Goal: Information Seeking & Learning: Check status

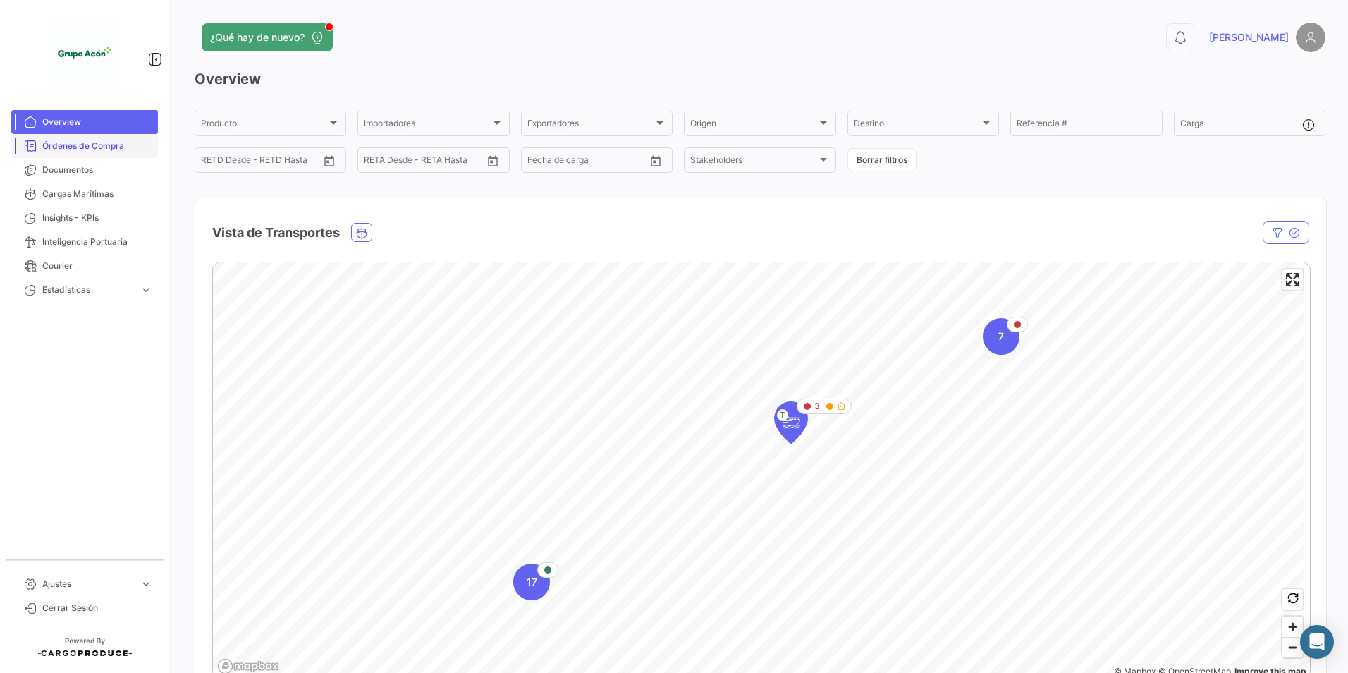
click at [94, 140] on span "Órdenes de Compra" at bounding box center [97, 146] width 110 height 13
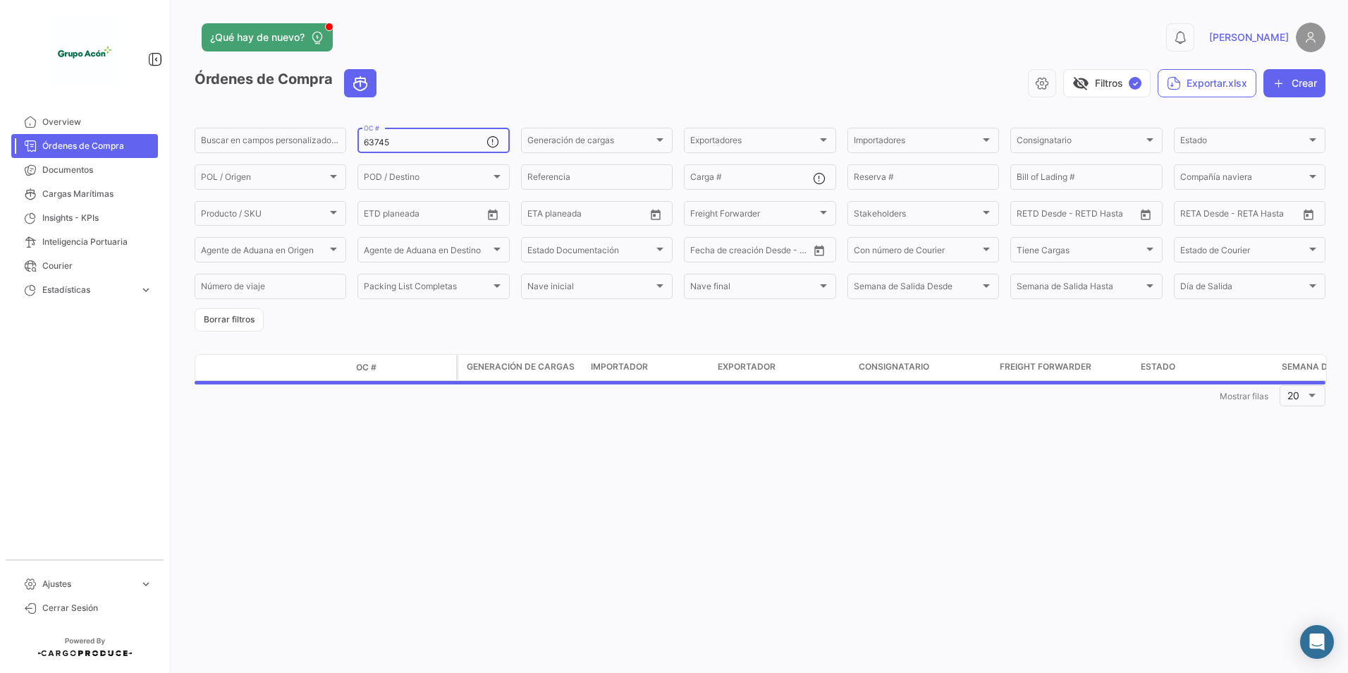
click at [396, 142] on input "63745" at bounding box center [425, 143] width 122 height 10
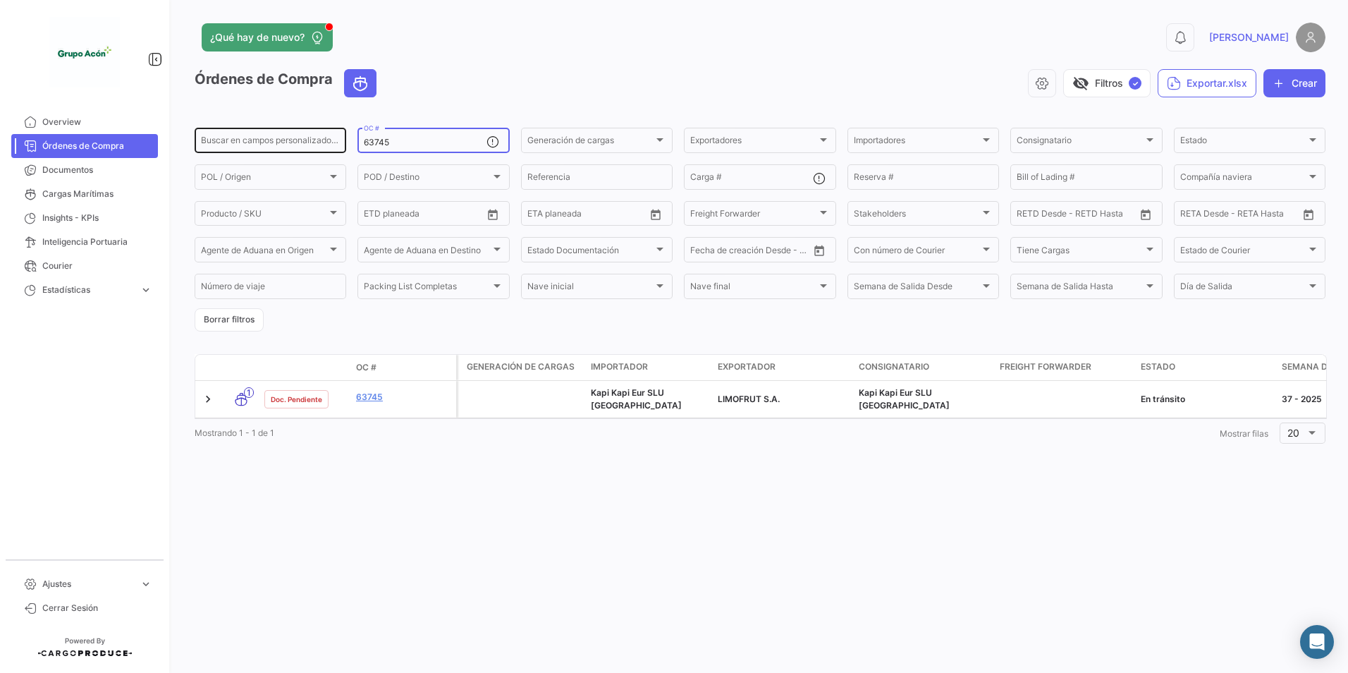
drag, startPoint x: 403, startPoint y: 143, endPoint x: 329, endPoint y: 144, distance: 74.1
click at [0, 0] on div "Buscar en campos personalizados... 63745 OC # Generación de cargas Generación d…" at bounding box center [0, 0] width 0 height 0
paste input "6"
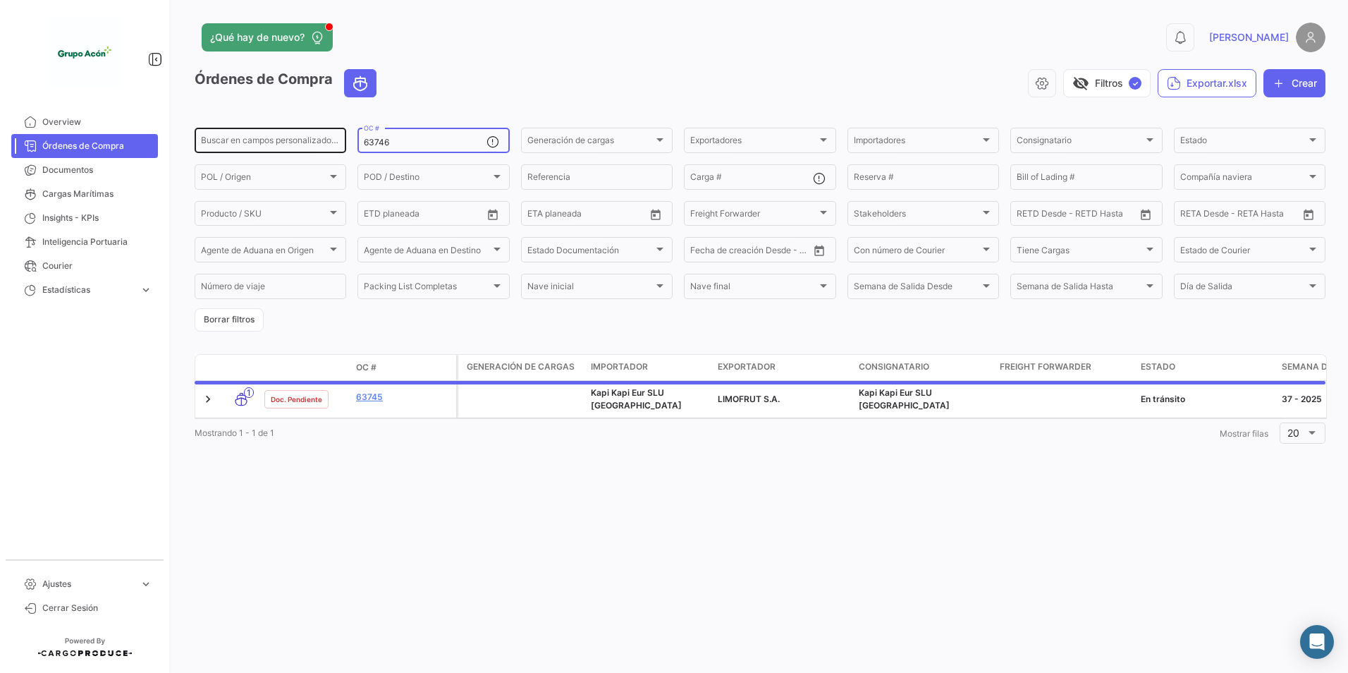
type input "63746"
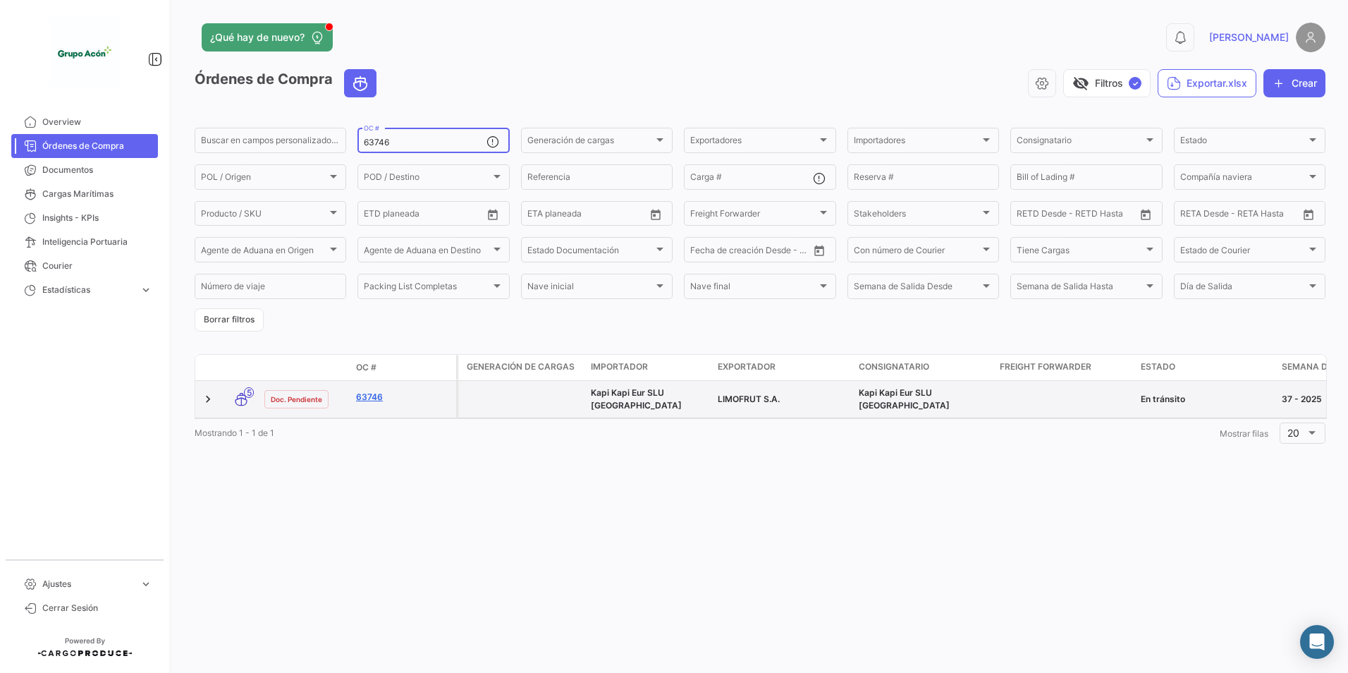
click at [374, 396] on link "63746" at bounding box center [403, 397] width 95 height 13
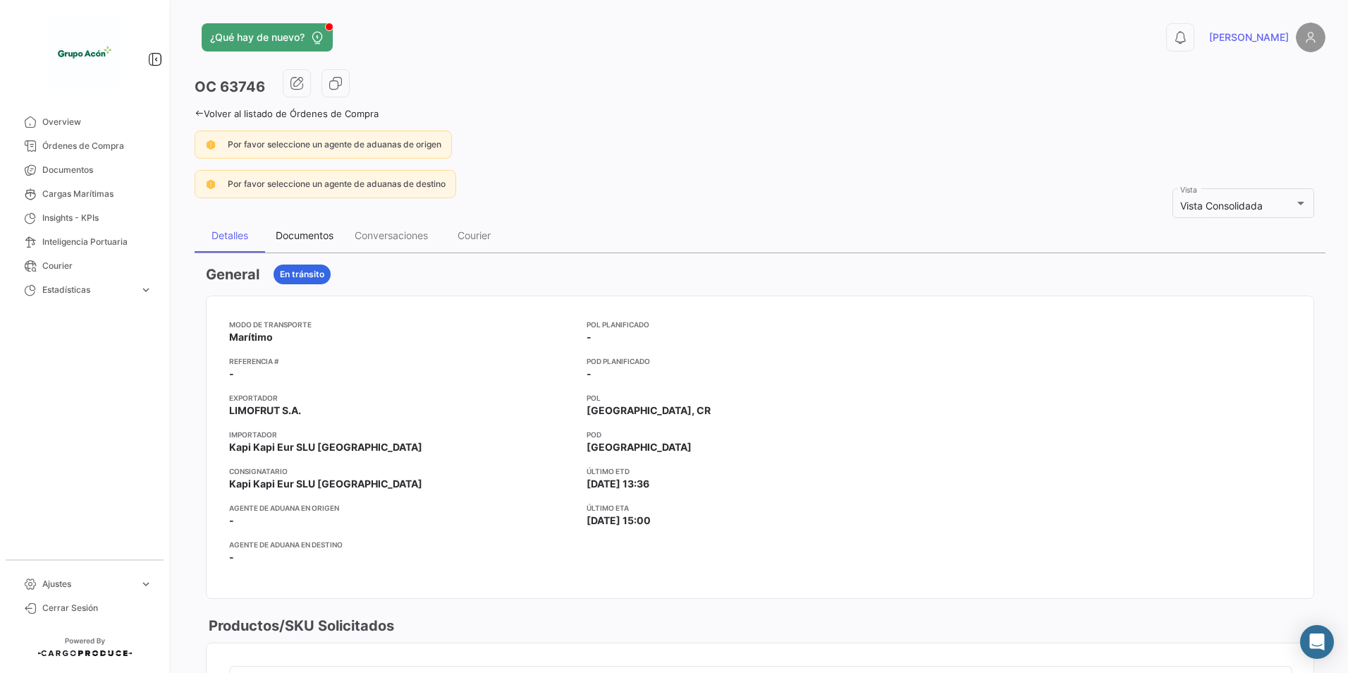
click at [317, 243] on div "Documentos" at bounding box center [304, 236] width 79 height 34
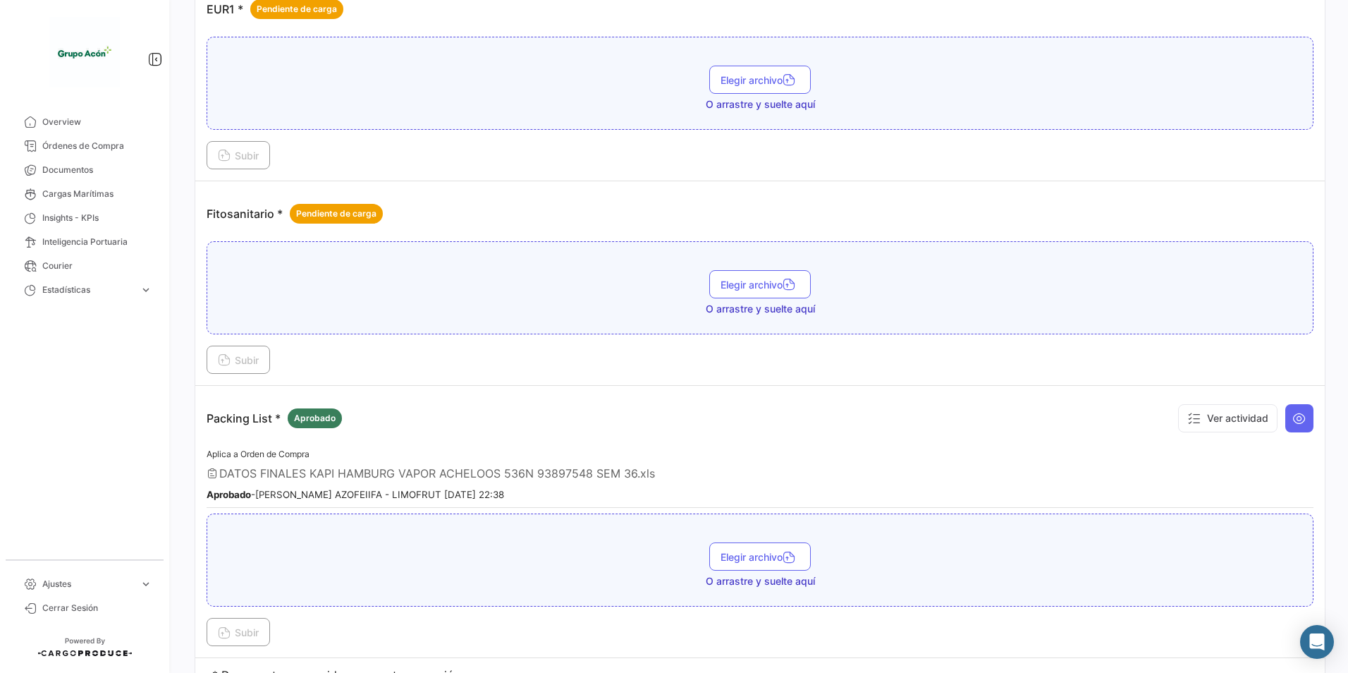
scroll to position [705, 0]
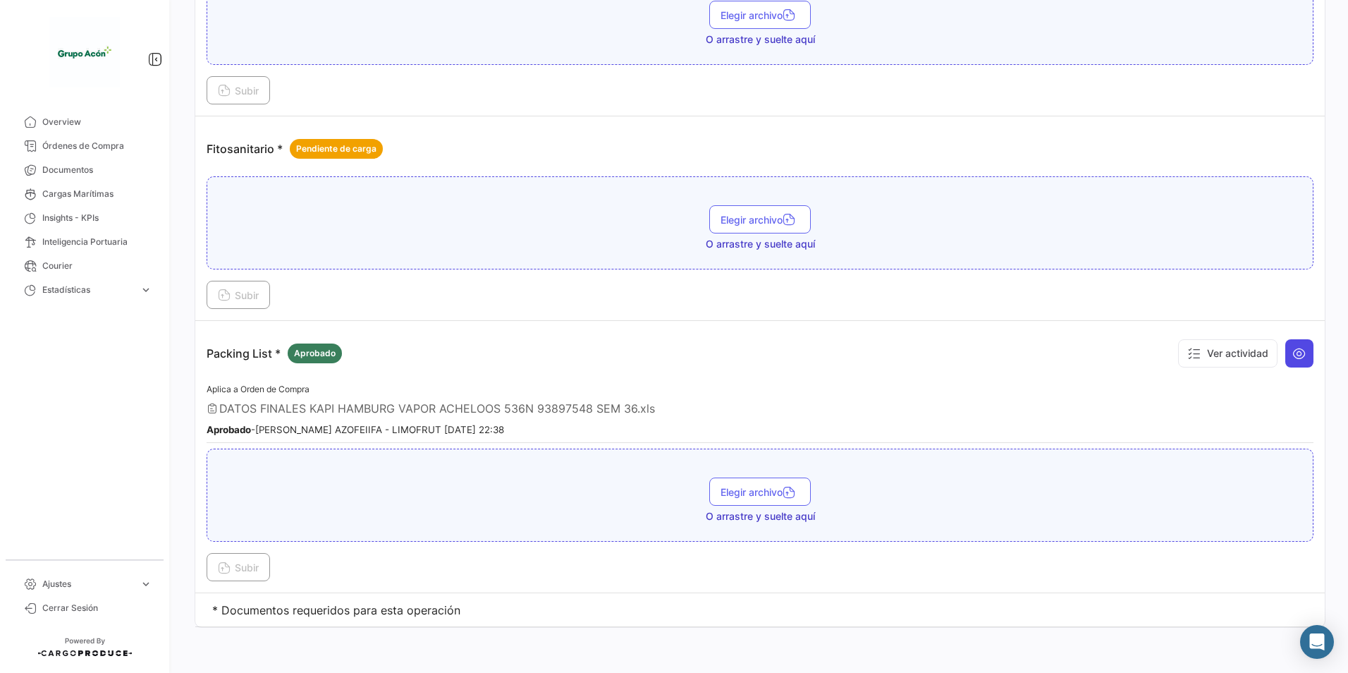
click at [1301, 354] on button at bounding box center [1300, 353] width 28 height 28
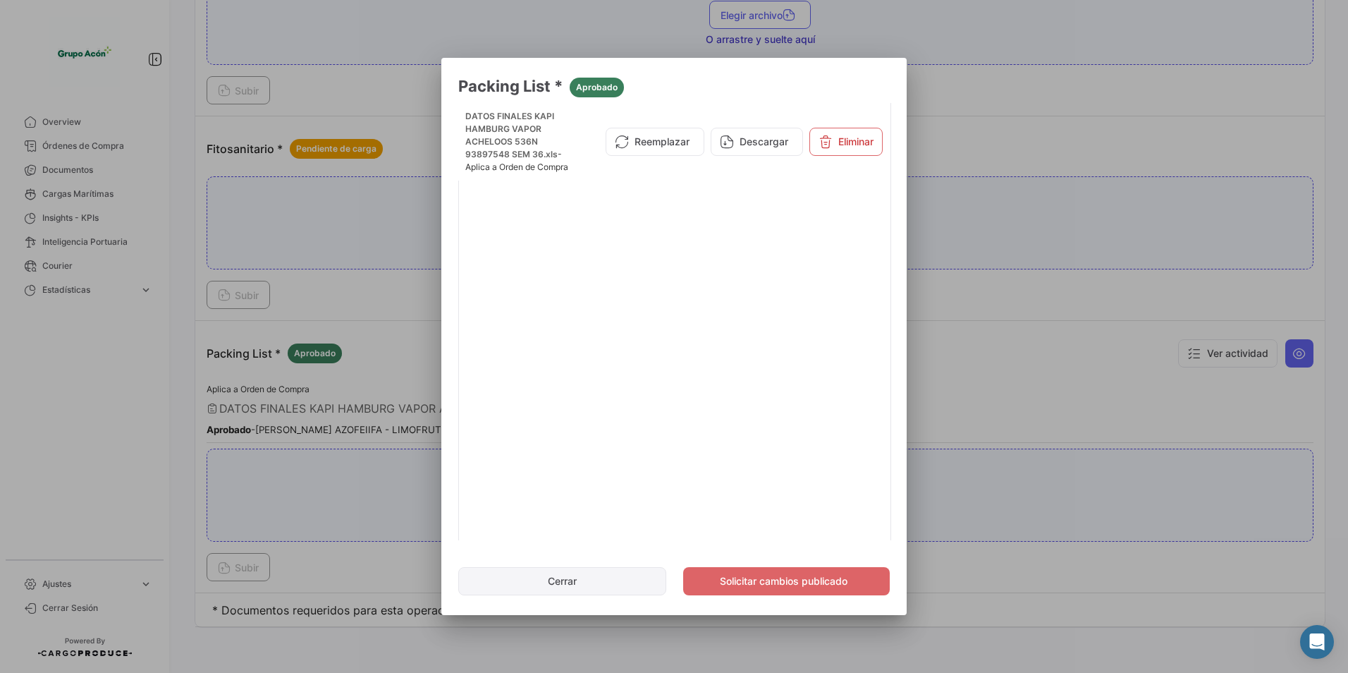
click at [537, 583] on button "Cerrar" at bounding box center [562, 581] width 208 height 28
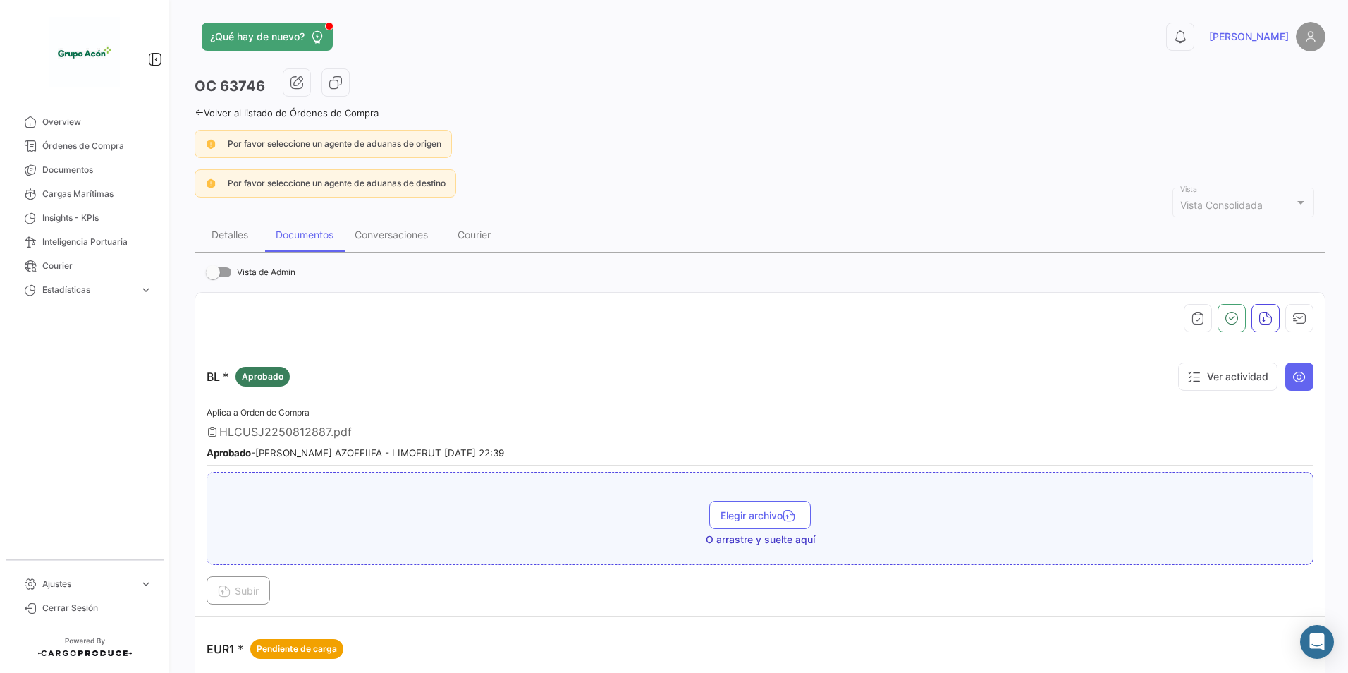
scroll to position [0, 0]
click at [209, 108] on link "Volver al listado de Órdenes de Compra" at bounding box center [287, 113] width 184 height 11
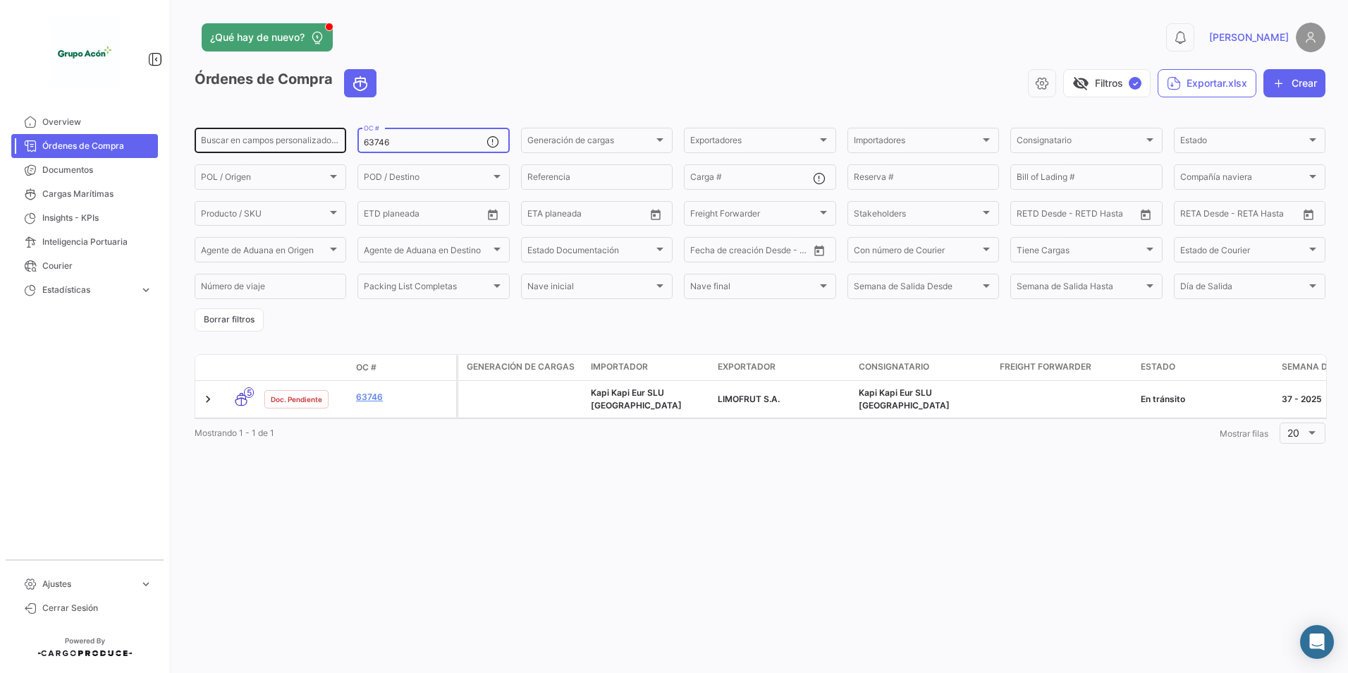
drag, startPoint x: 398, startPoint y: 138, endPoint x: 309, endPoint y: 130, distance: 90.0
click at [0, 0] on div "Buscar en campos personalizados... 63746 OC # Generación de cargas Generación d…" at bounding box center [0, 0] width 0 height 0
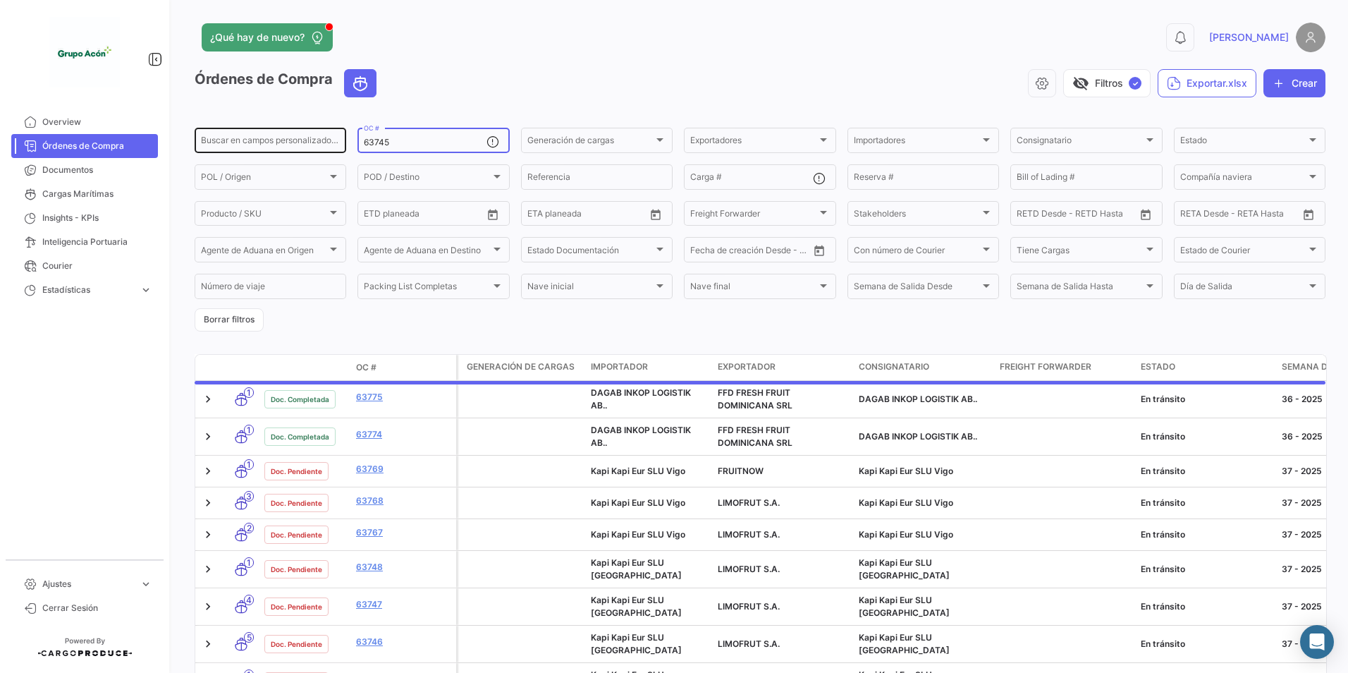
type input "63745"
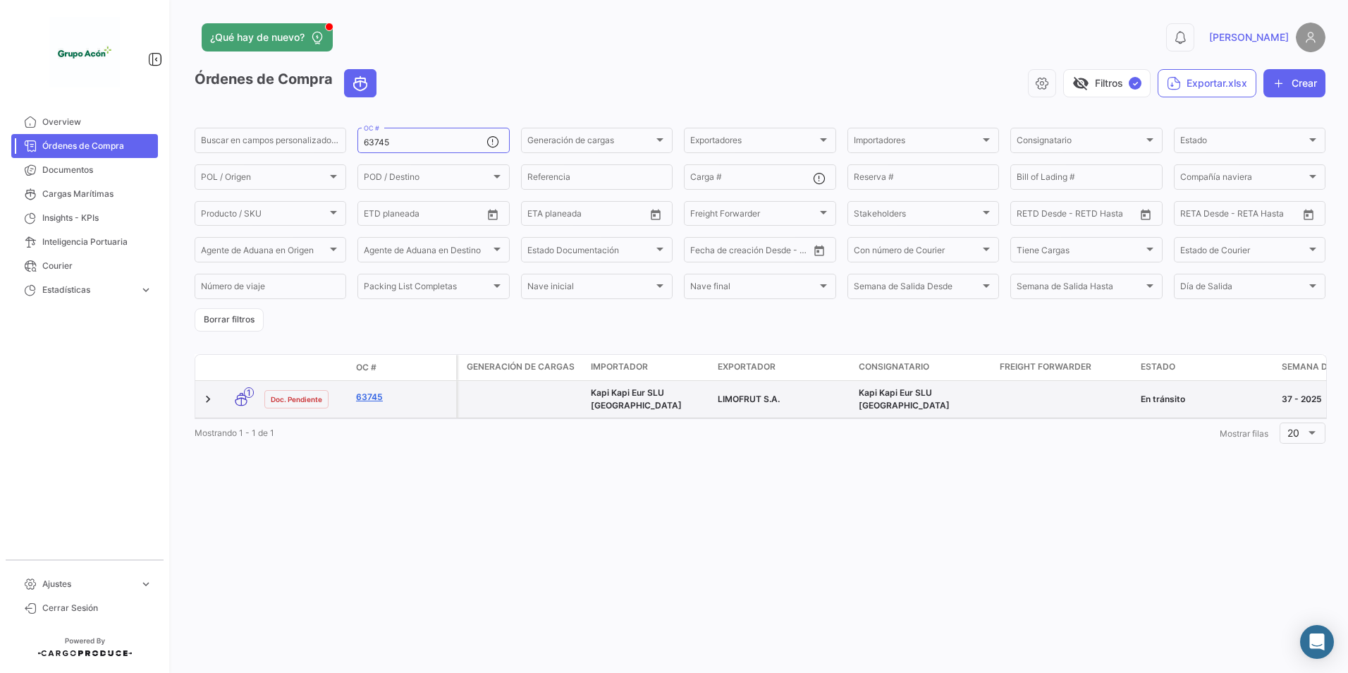
click at [367, 391] on link "63745" at bounding box center [403, 397] width 95 height 13
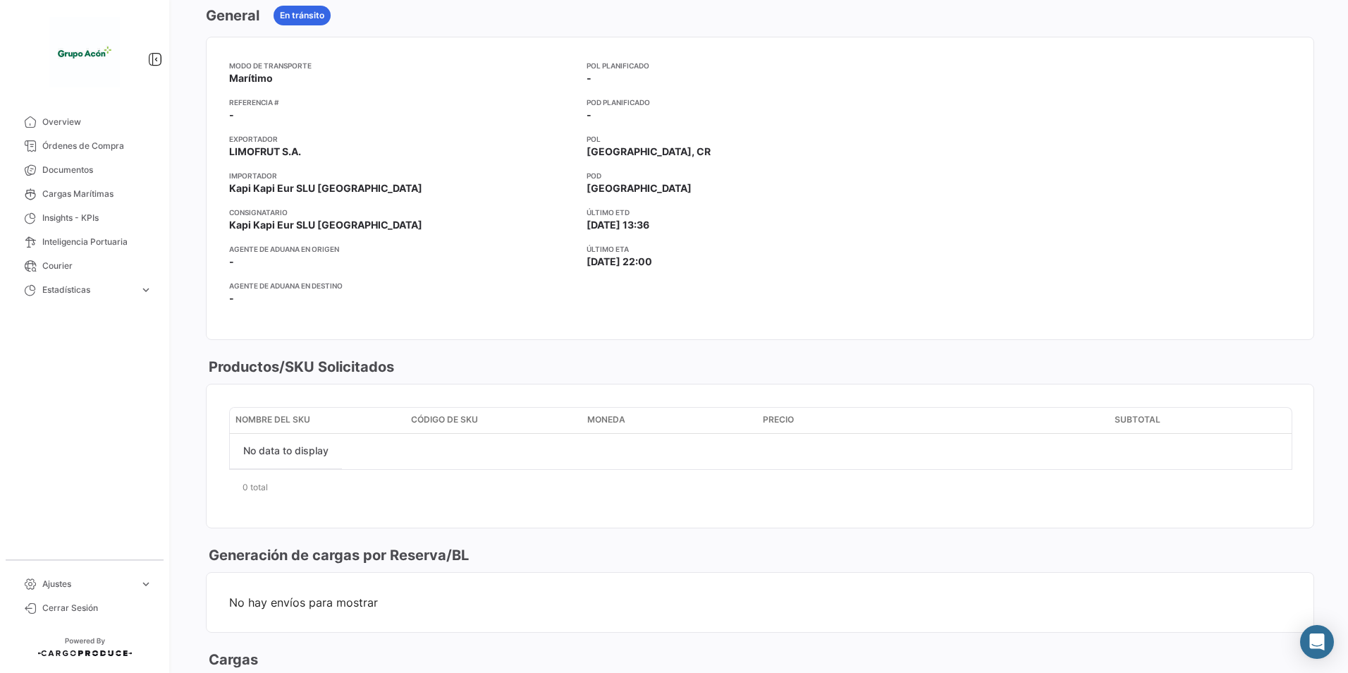
scroll to position [141, 0]
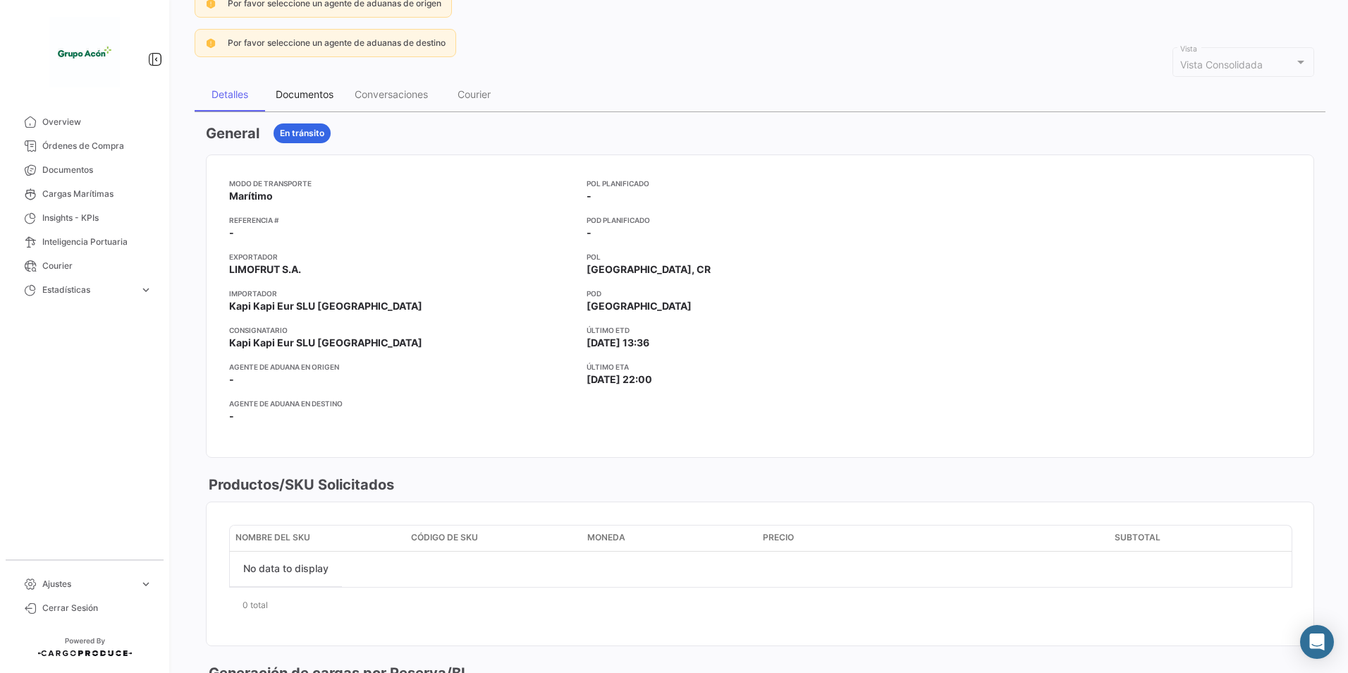
click at [310, 97] on div "Documentos" at bounding box center [305, 94] width 58 height 12
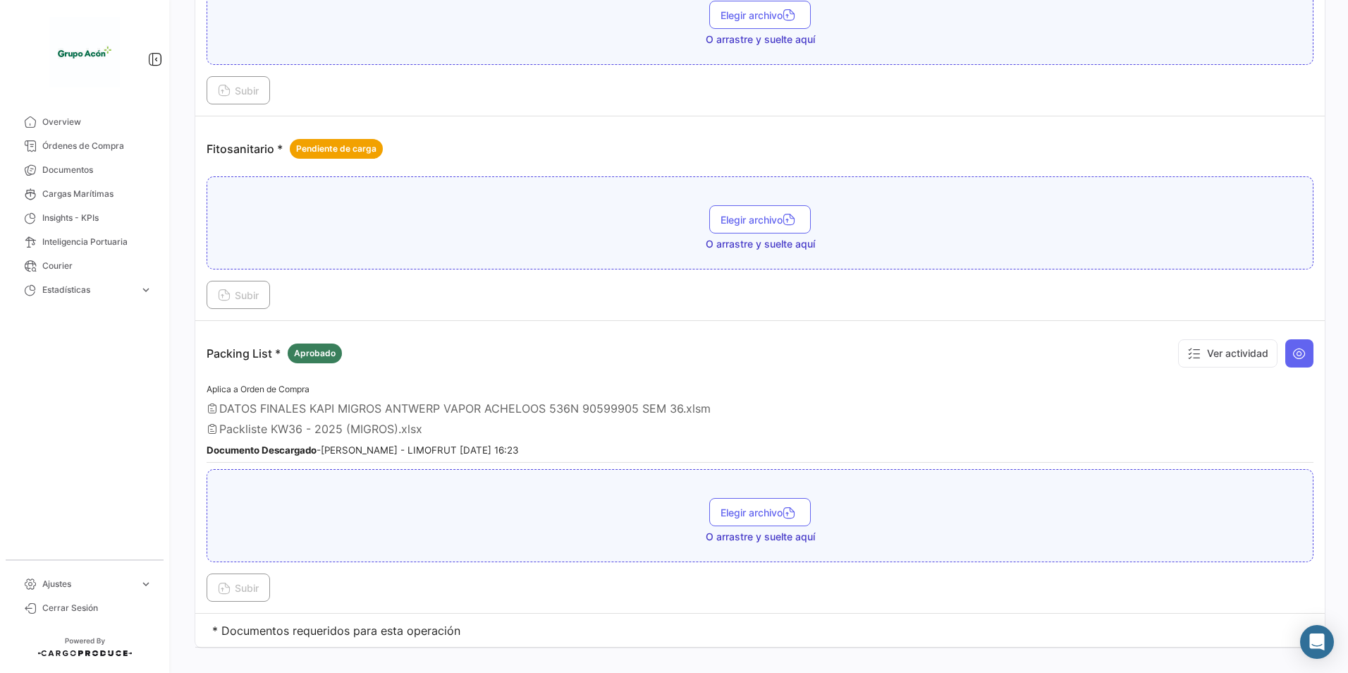
scroll to position [726, 0]
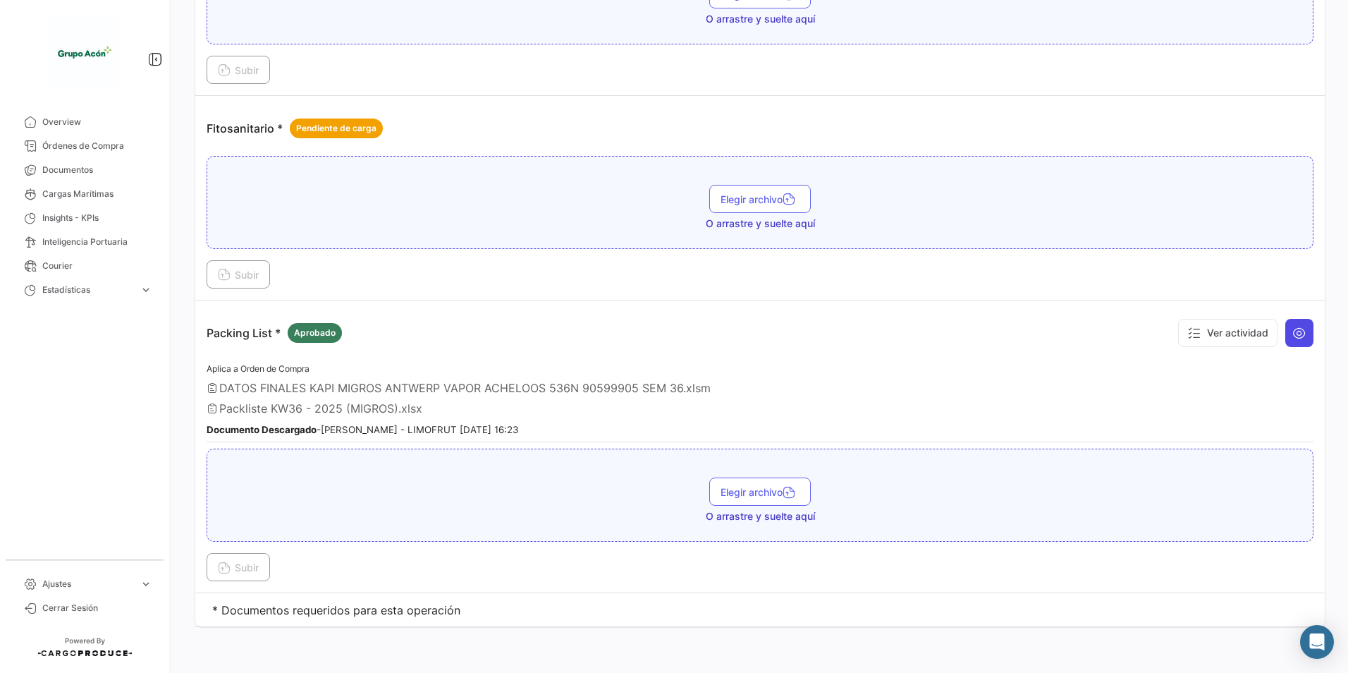
click at [1293, 334] on icon at bounding box center [1300, 333] width 14 height 14
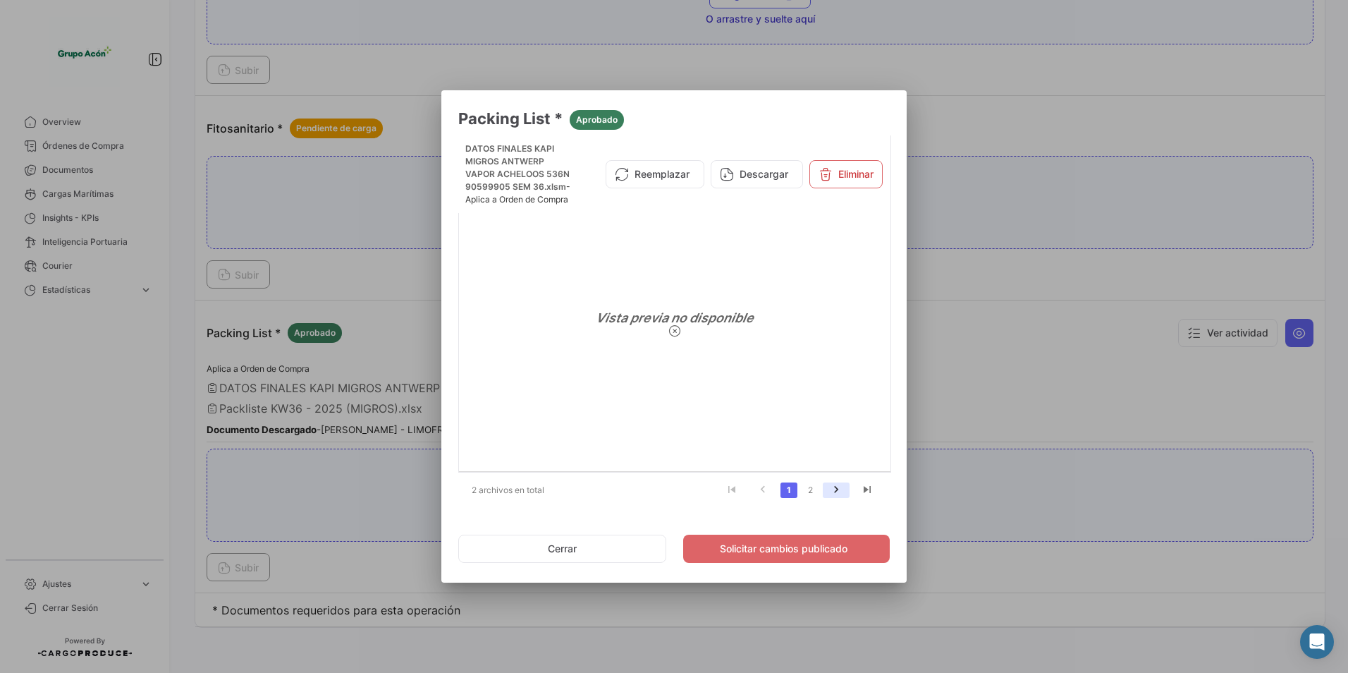
click at [836, 488] on icon "go to next page" at bounding box center [836, 491] width 18 height 17
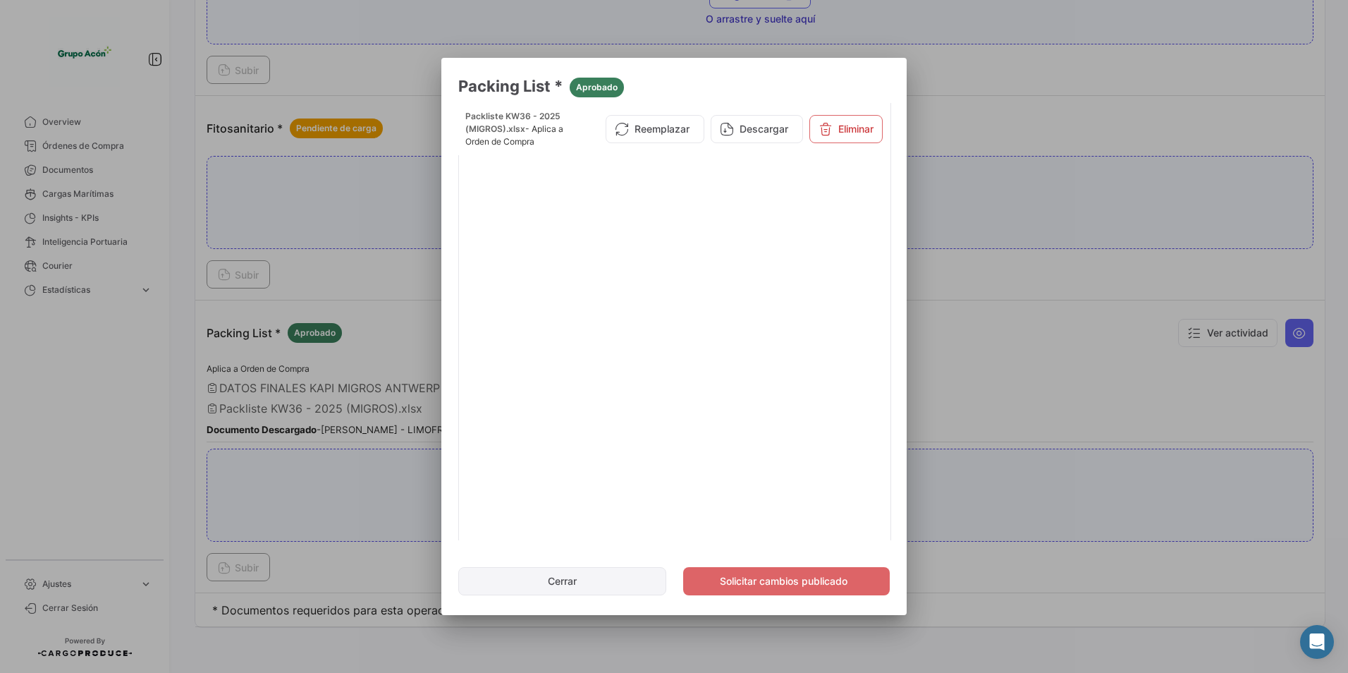
click at [528, 571] on button "Cerrar" at bounding box center [562, 581] width 208 height 28
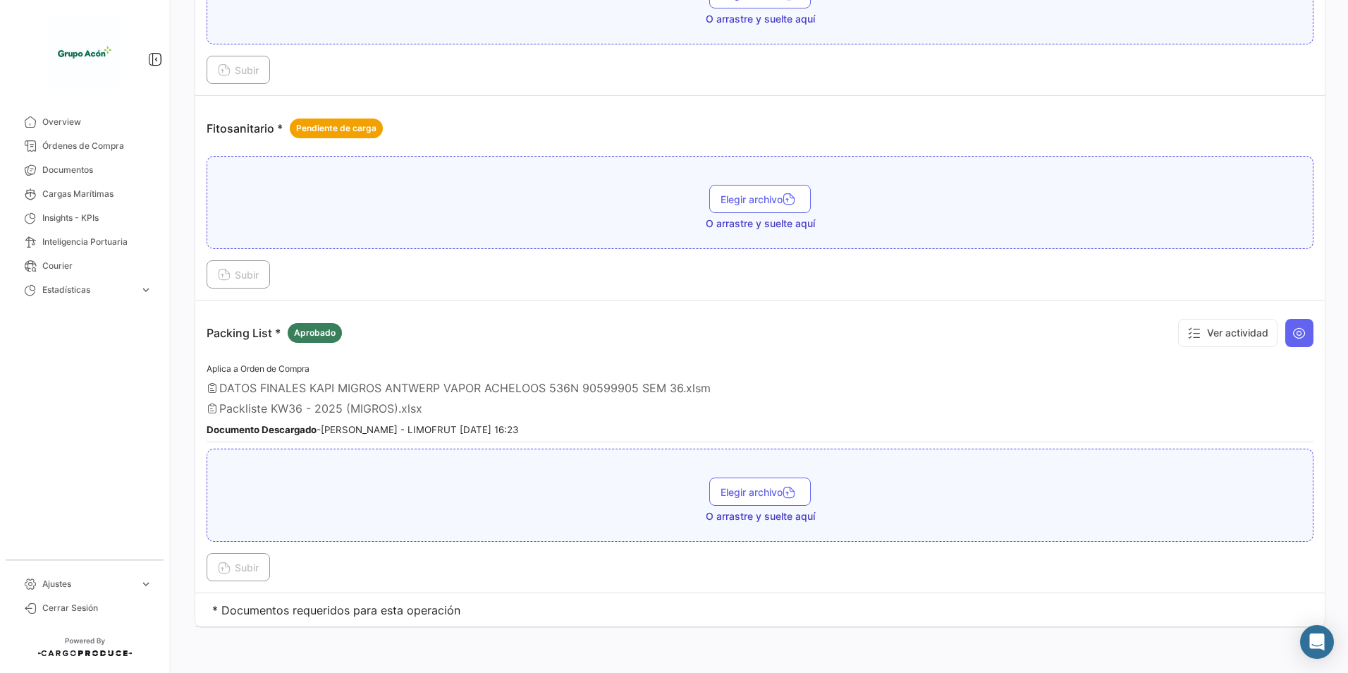
click at [476, 329] on div "Packing List * Aprobado Ver actividad" at bounding box center [760, 333] width 1107 height 42
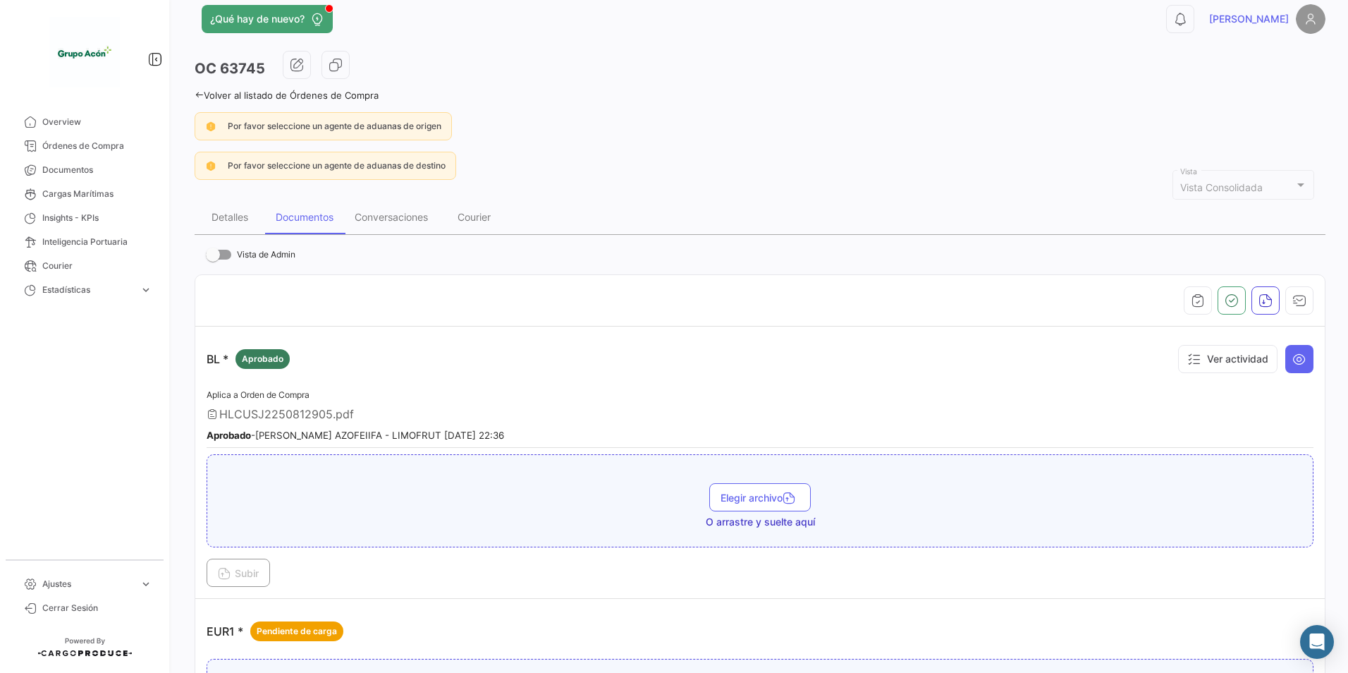
scroll to position [0, 0]
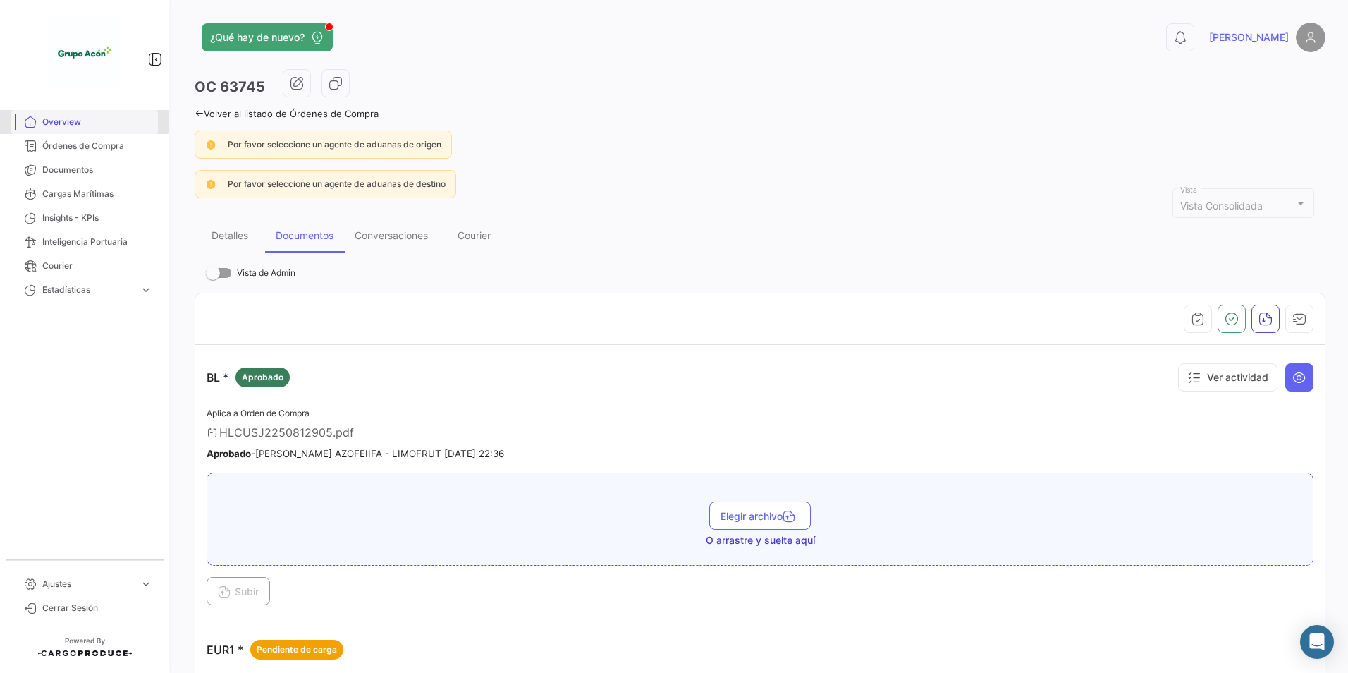
click at [47, 118] on span "Overview" at bounding box center [97, 122] width 110 height 13
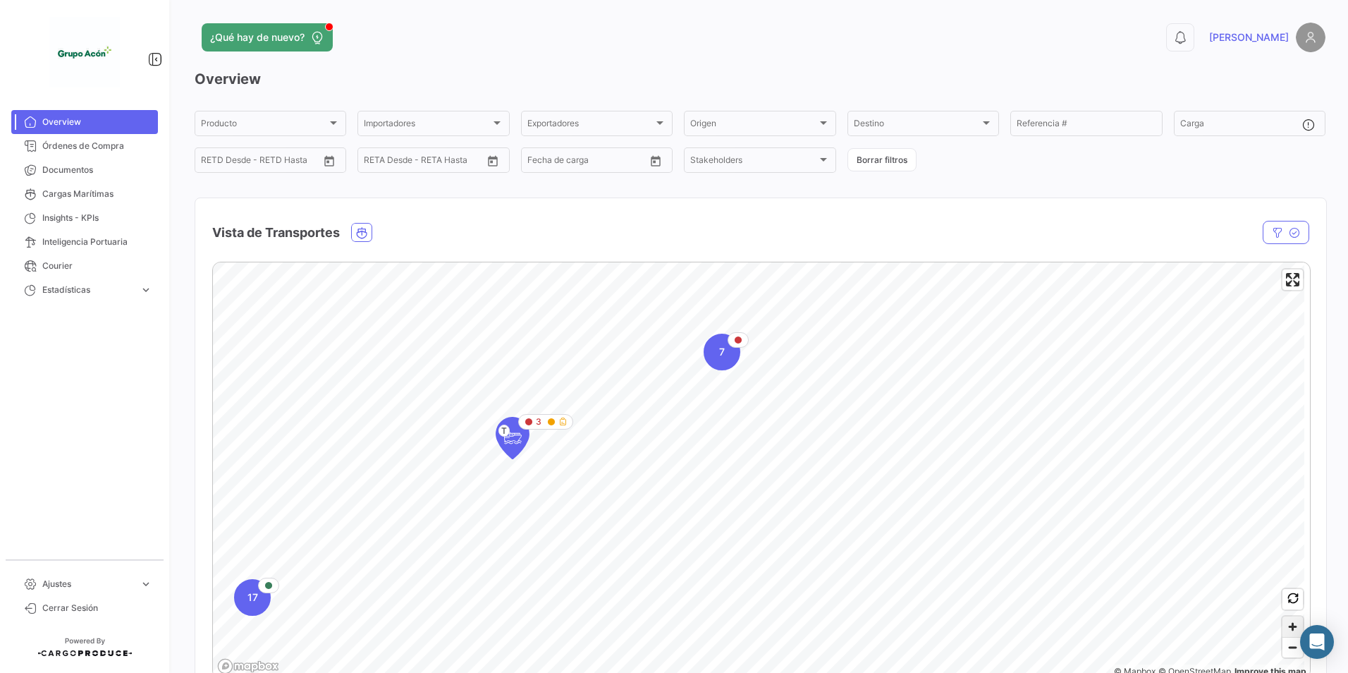
click at [1284, 626] on span "Zoom in" at bounding box center [1293, 626] width 20 height 20
click at [499, 380] on div "7" at bounding box center [495, 370] width 37 height 37
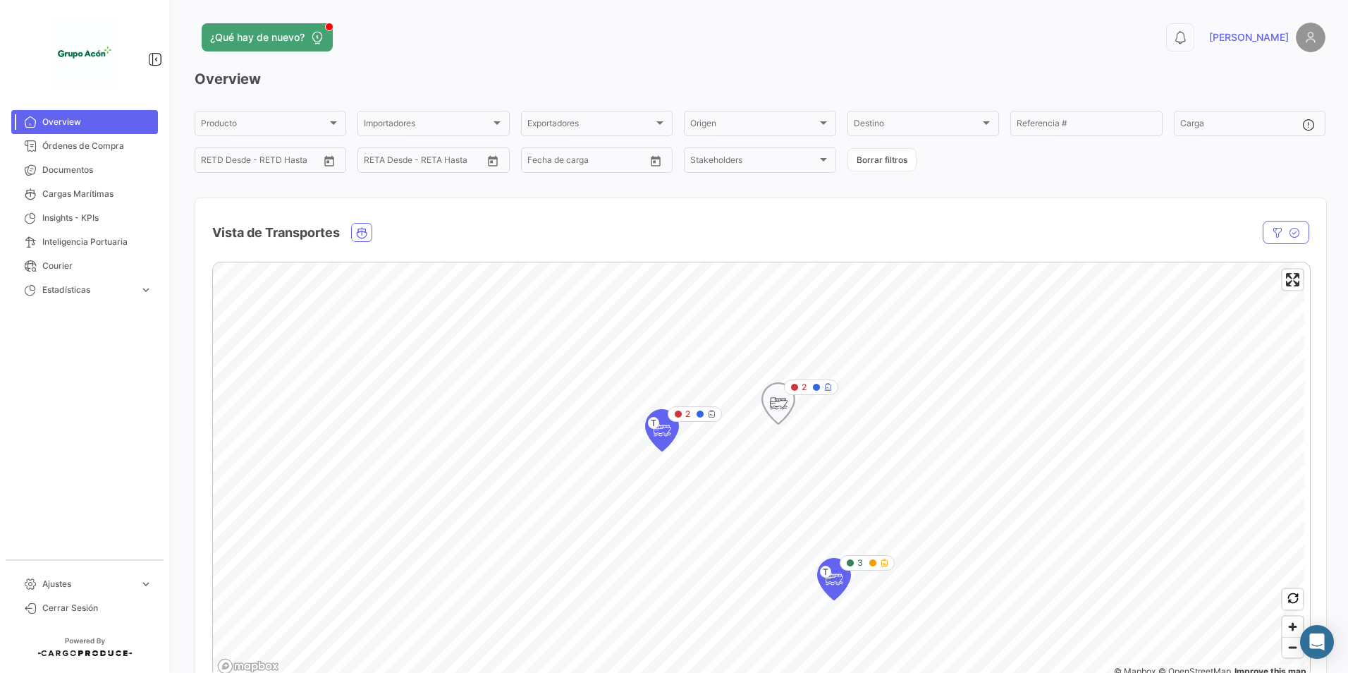
click at [776, 401] on icon "Map marker" at bounding box center [779, 404] width 20 height 30
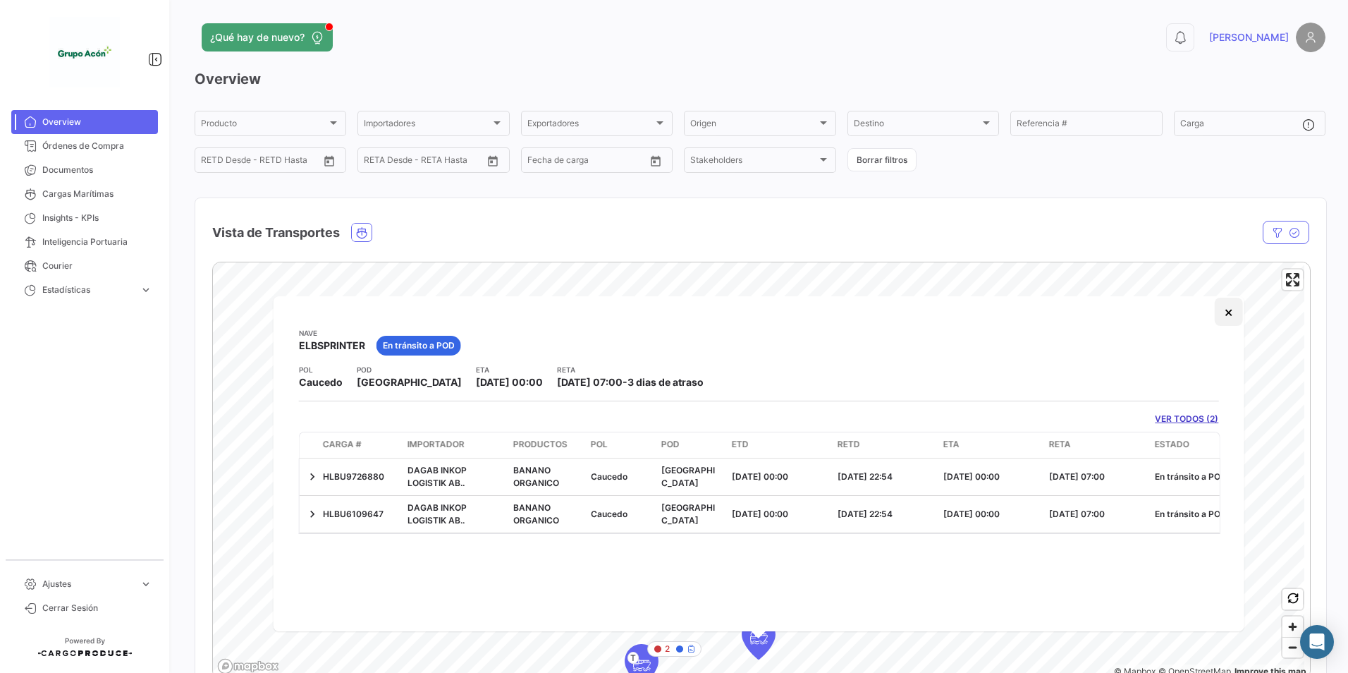
click at [1238, 316] on button "×" at bounding box center [1228, 312] width 28 height 28
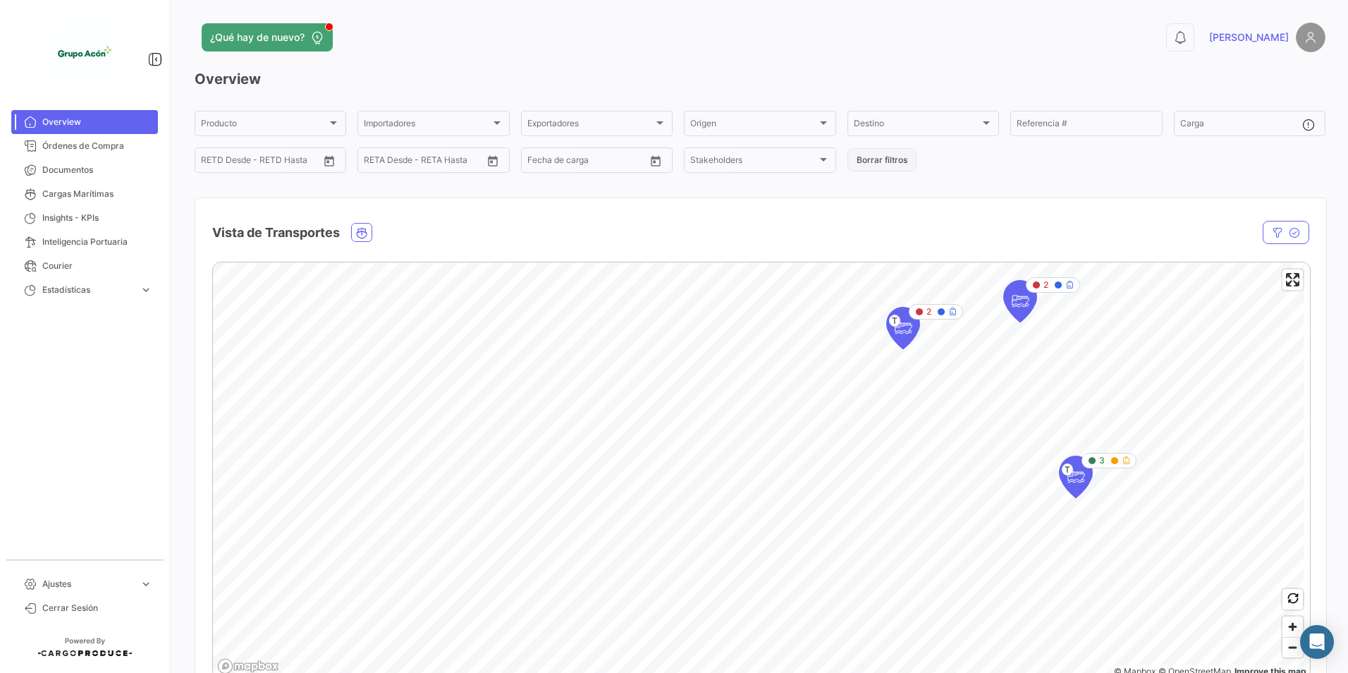
click at [892, 154] on div "Overview Producto Producto Importadores Importadores Exportadores Exportadores …" at bounding box center [760, 404] width 1131 height 671
click at [1285, 647] on span "Zoom out" at bounding box center [1293, 648] width 20 height 20
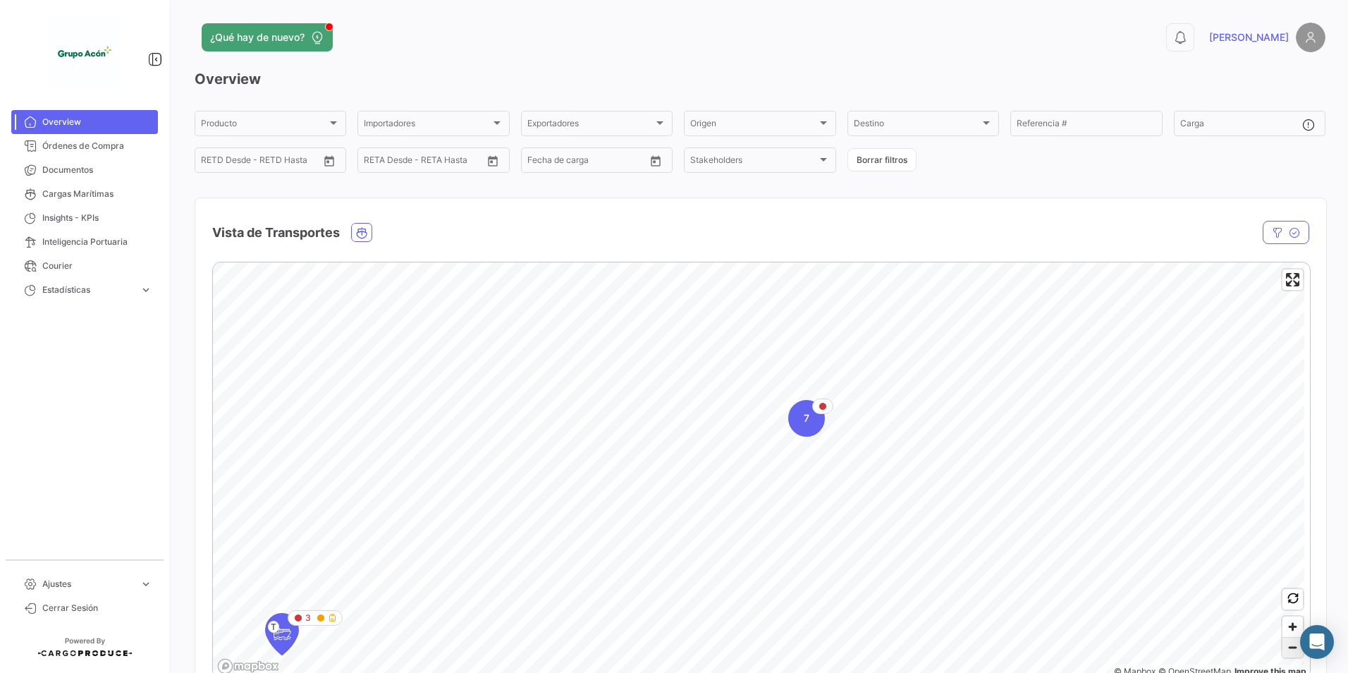
click at [1285, 647] on span "Zoom out" at bounding box center [1293, 648] width 20 height 20
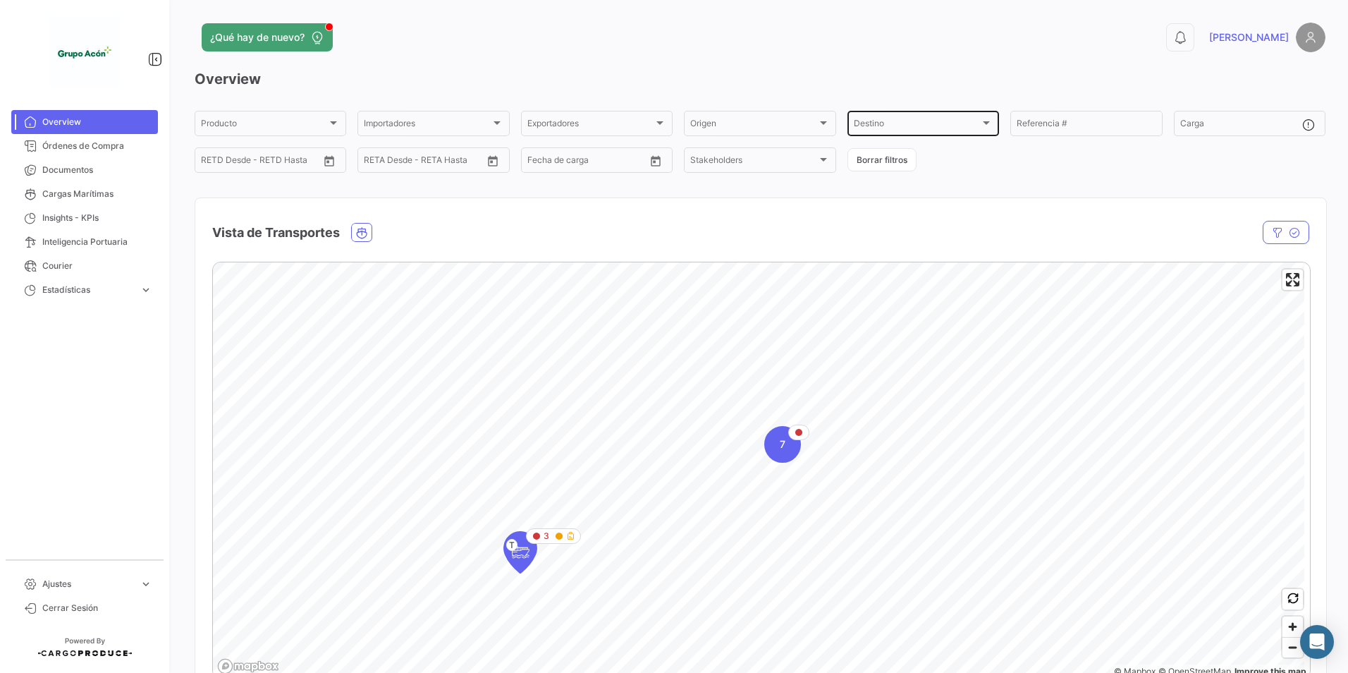
click at [953, 121] on div "Destino" at bounding box center [917, 126] width 126 height 10
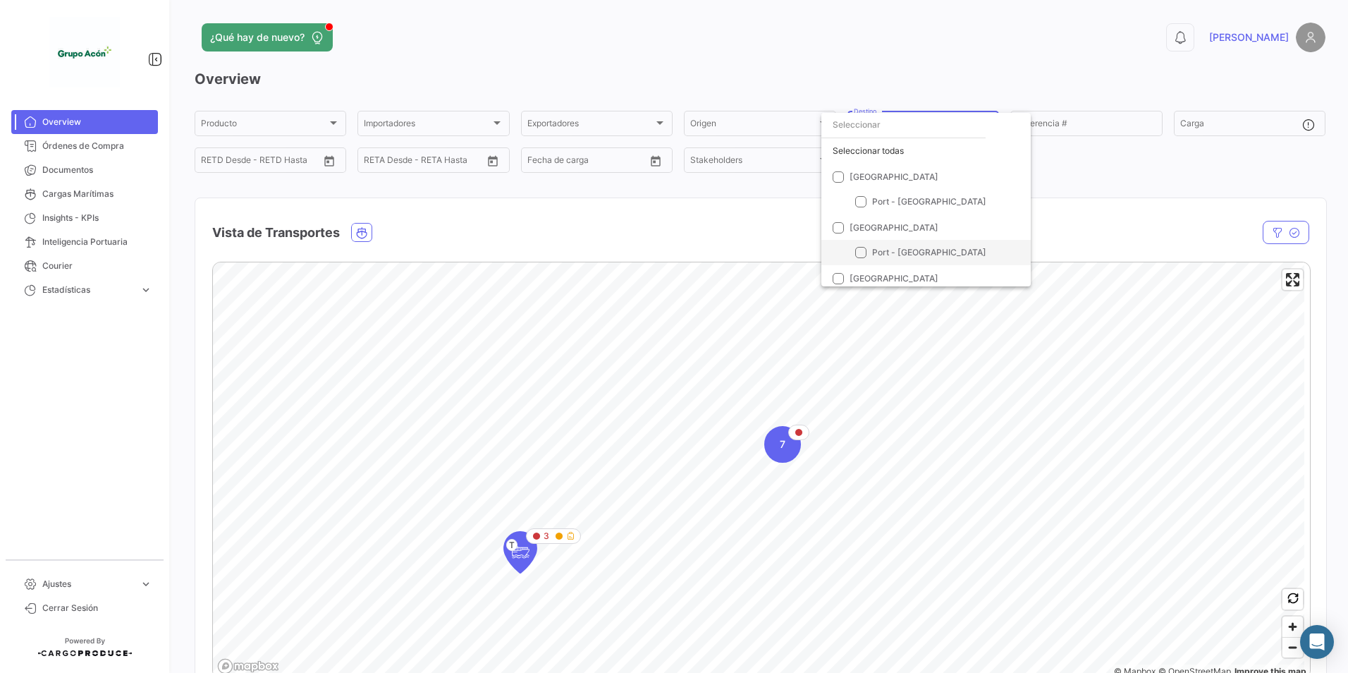
click at [901, 255] on span "Port - [GEOGRAPHIC_DATA]" at bounding box center [929, 252] width 114 height 11
checkbox input "true"
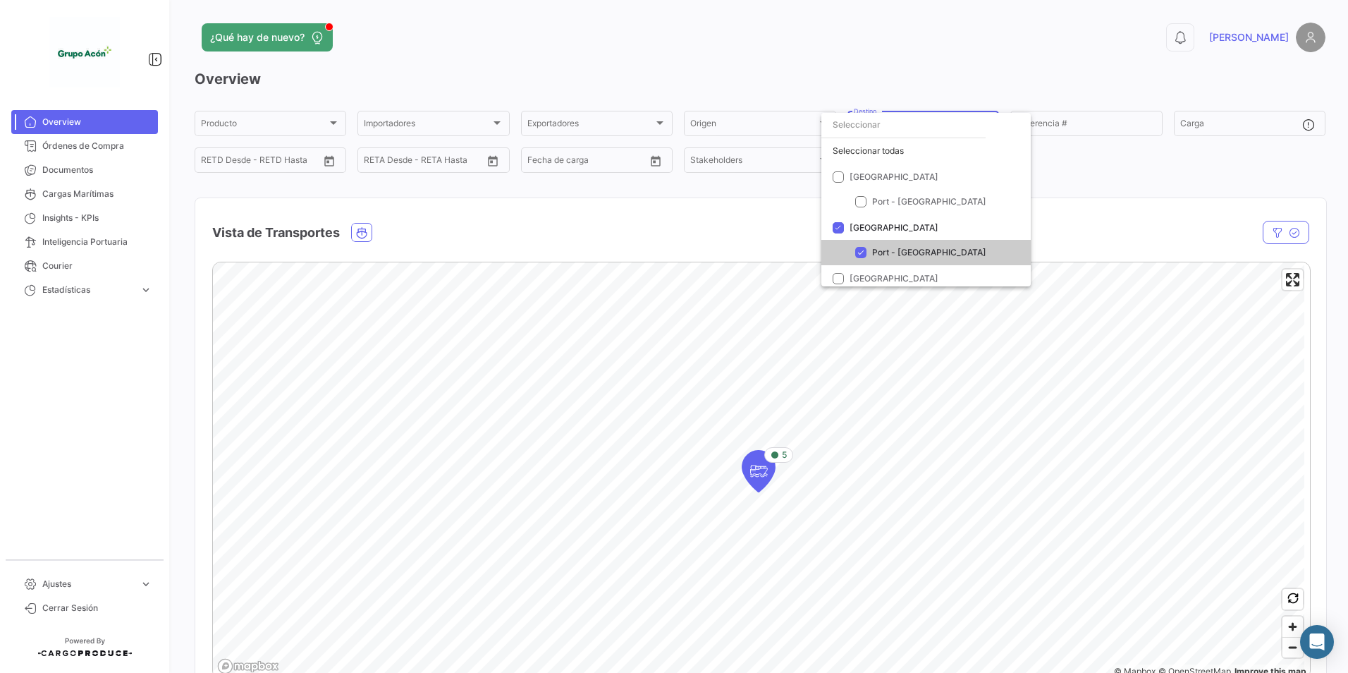
click at [1289, 650] on div at bounding box center [674, 336] width 1348 height 673
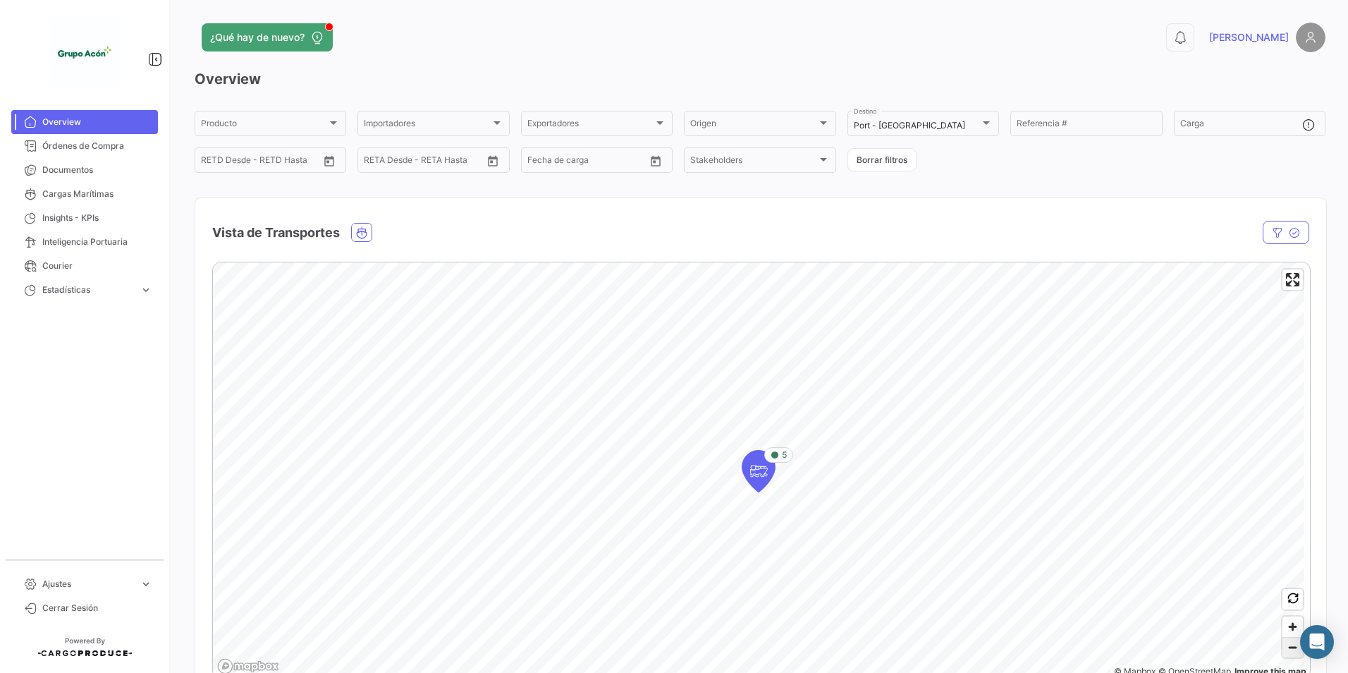
click at [1289, 650] on span "Zoom out" at bounding box center [1293, 648] width 20 height 20
click at [757, 468] on icon "Map marker" at bounding box center [759, 471] width 20 height 30
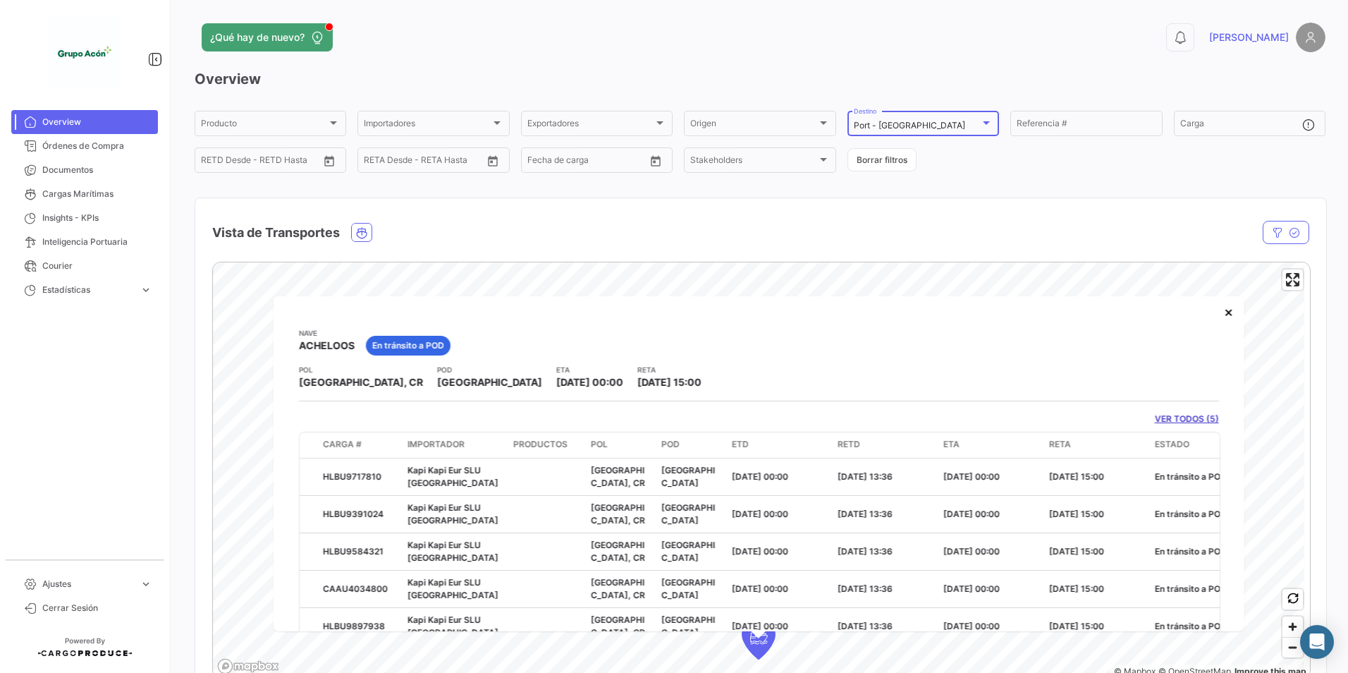
click at [986, 119] on div at bounding box center [986, 122] width 13 height 11
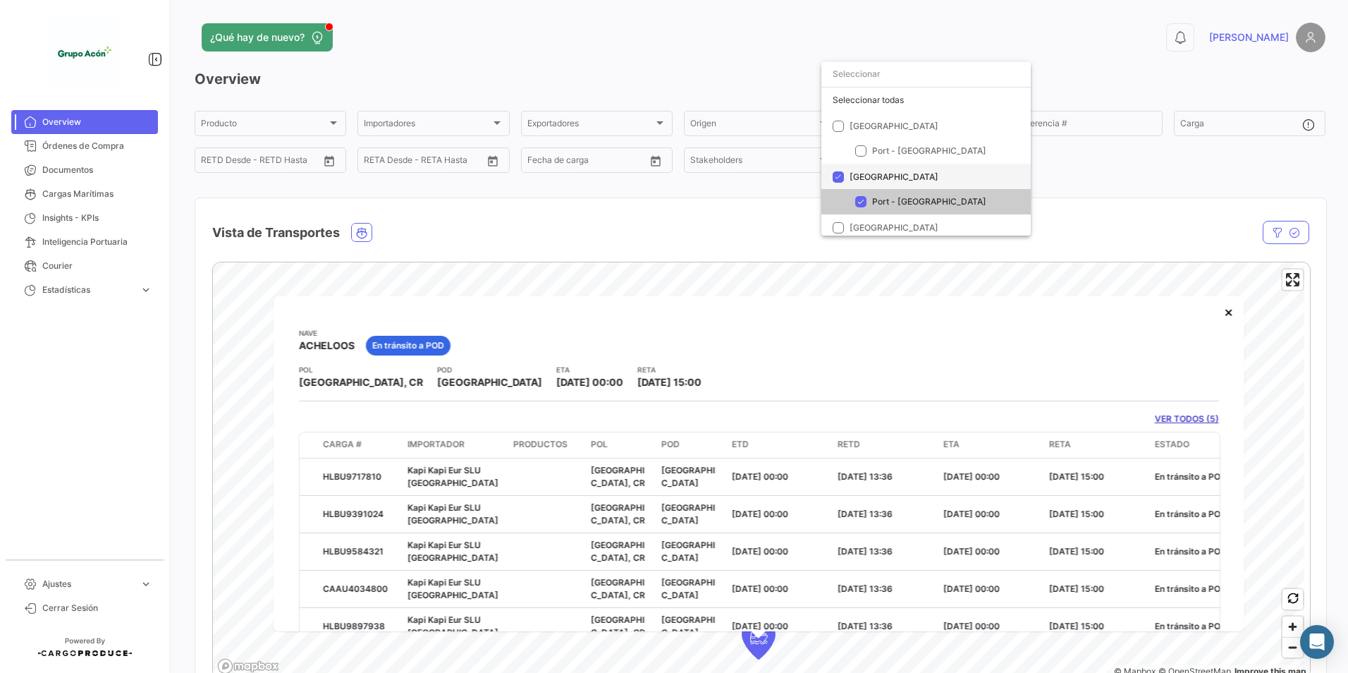
click at [843, 180] on span at bounding box center [838, 176] width 11 height 11
click at [839, 183] on input "[GEOGRAPHIC_DATA]" at bounding box center [838, 183] width 1 height 1
checkbox input "false"
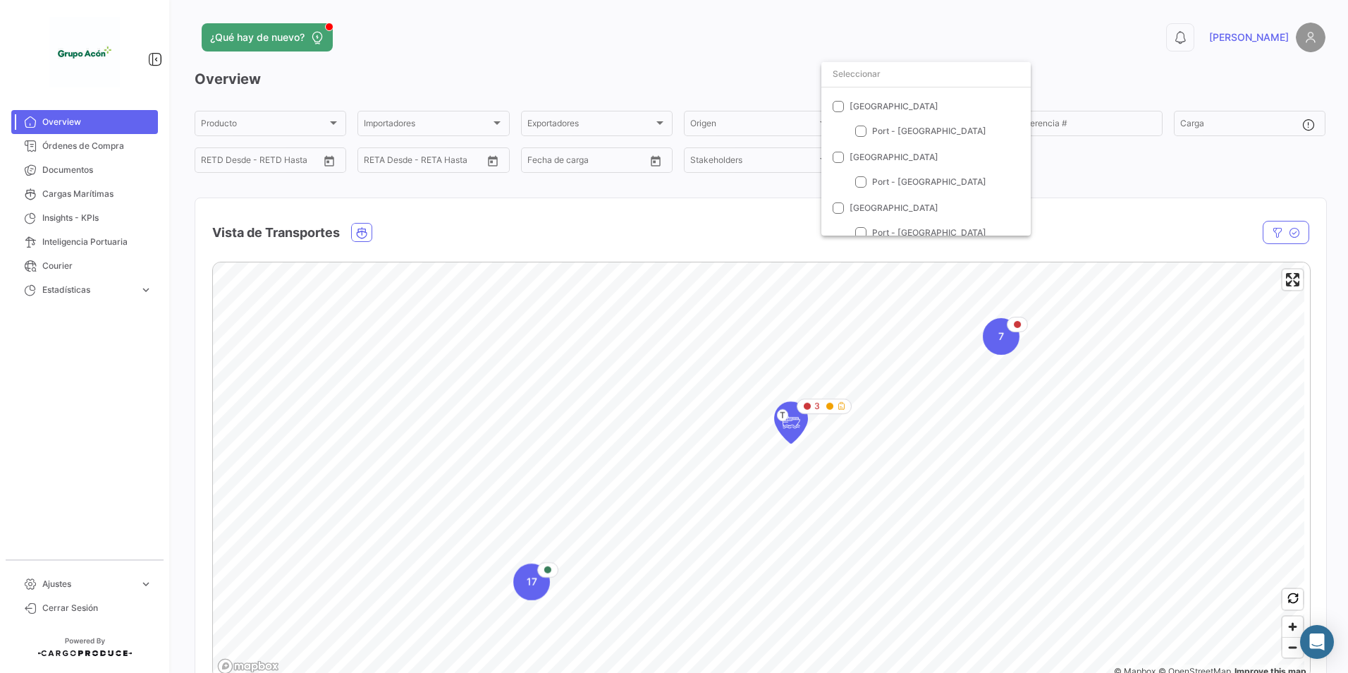
scroll to position [80, 0]
click at [699, 230] on div at bounding box center [674, 336] width 1348 height 673
click at [929, 126] on div "Destino" at bounding box center [917, 126] width 126 height 10
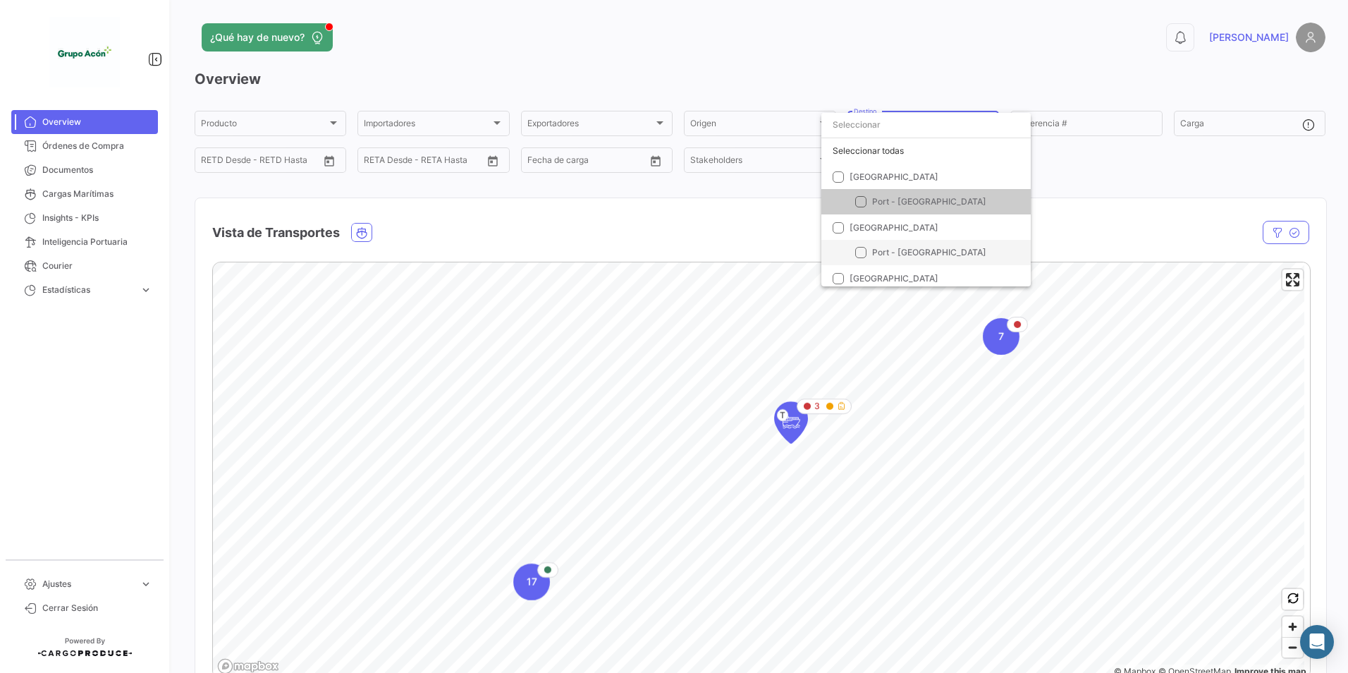
click at [886, 250] on span "Port - [GEOGRAPHIC_DATA]" at bounding box center [929, 252] width 114 height 11
checkbox input "true"
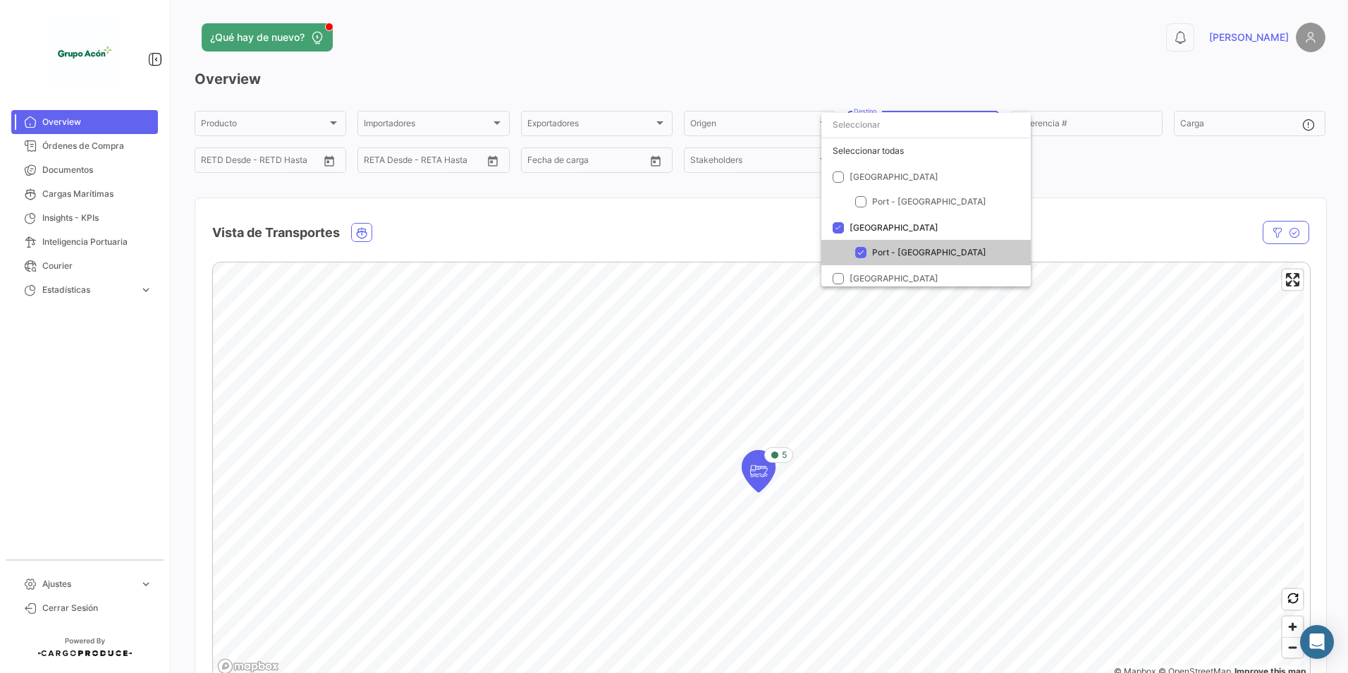
drag, startPoint x: 1116, startPoint y: 363, endPoint x: 836, endPoint y: 492, distance: 309.2
click at [836, 492] on div at bounding box center [674, 336] width 1348 height 673
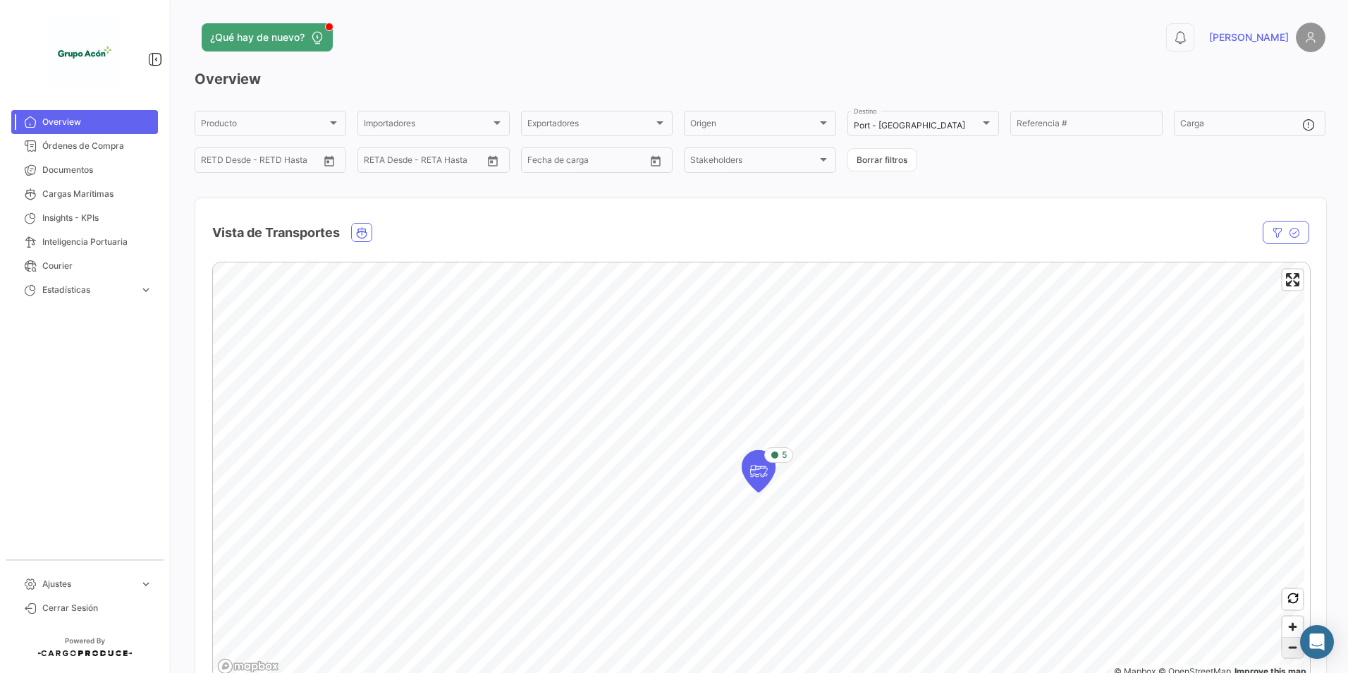
click at [1288, 654] on span "Zoom out" at bounding box center [1293, 648] width 20 height 20
click at [1292, 623] on span "Zoom in" at bounding box center [1293, 626] width 20 height 20
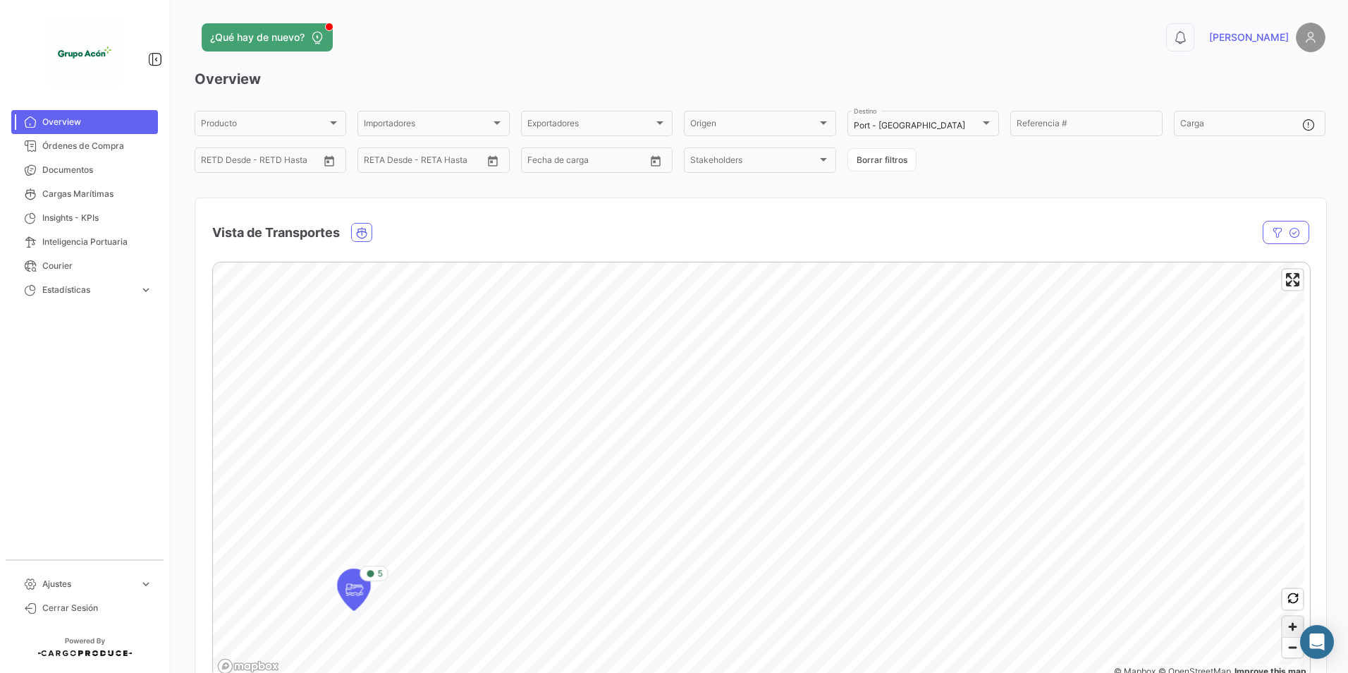
click at [1292, 623] on span "Zoom in" at bounding box center [1293, 626] width 20 height 20
click at [967, 129] on div "Port - [GEOGRAPHIC_DATA]" at bounding box center [917, 126] width 126 height 10
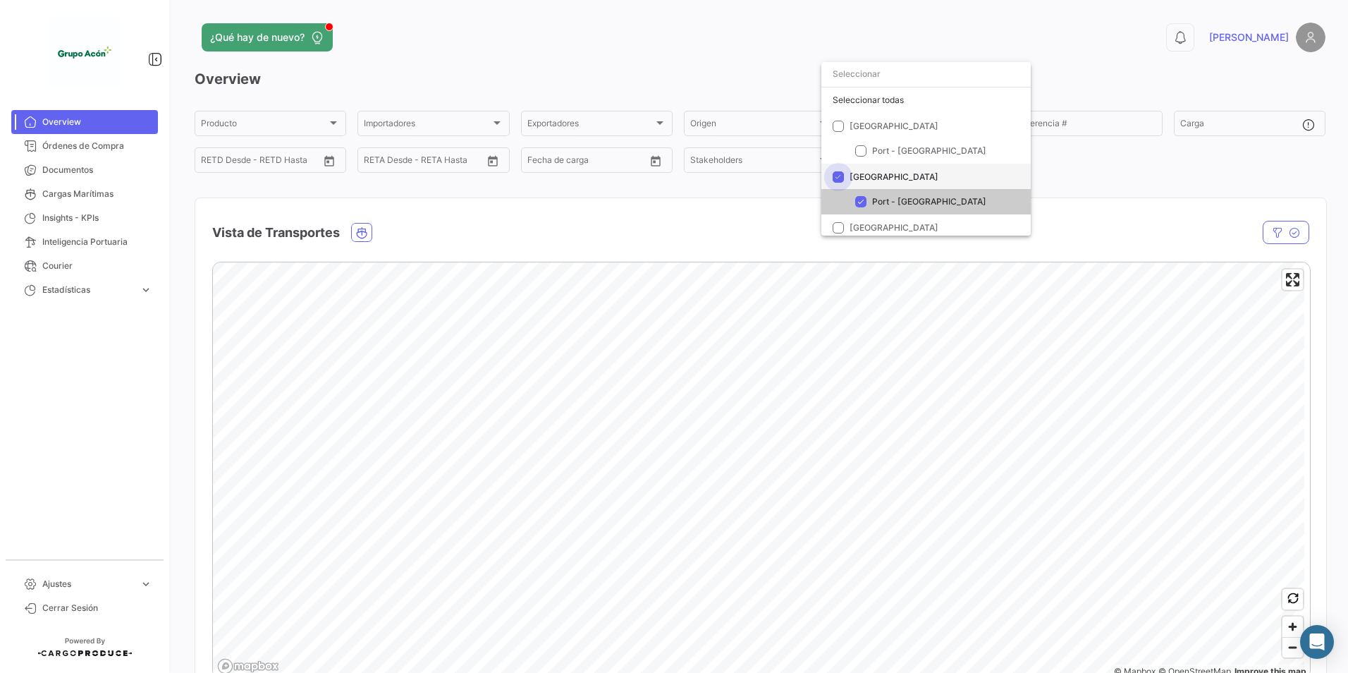
click at [857, 175] on span "[GEOGRAPHIC_DATA]" at bounding box center [894, 176] width 89 height 11
click at [839, 183] on input "[GEOGRAPHIC_DATA]" at bounding box center [838, 183] width 1 height 1
checkbox input "false"
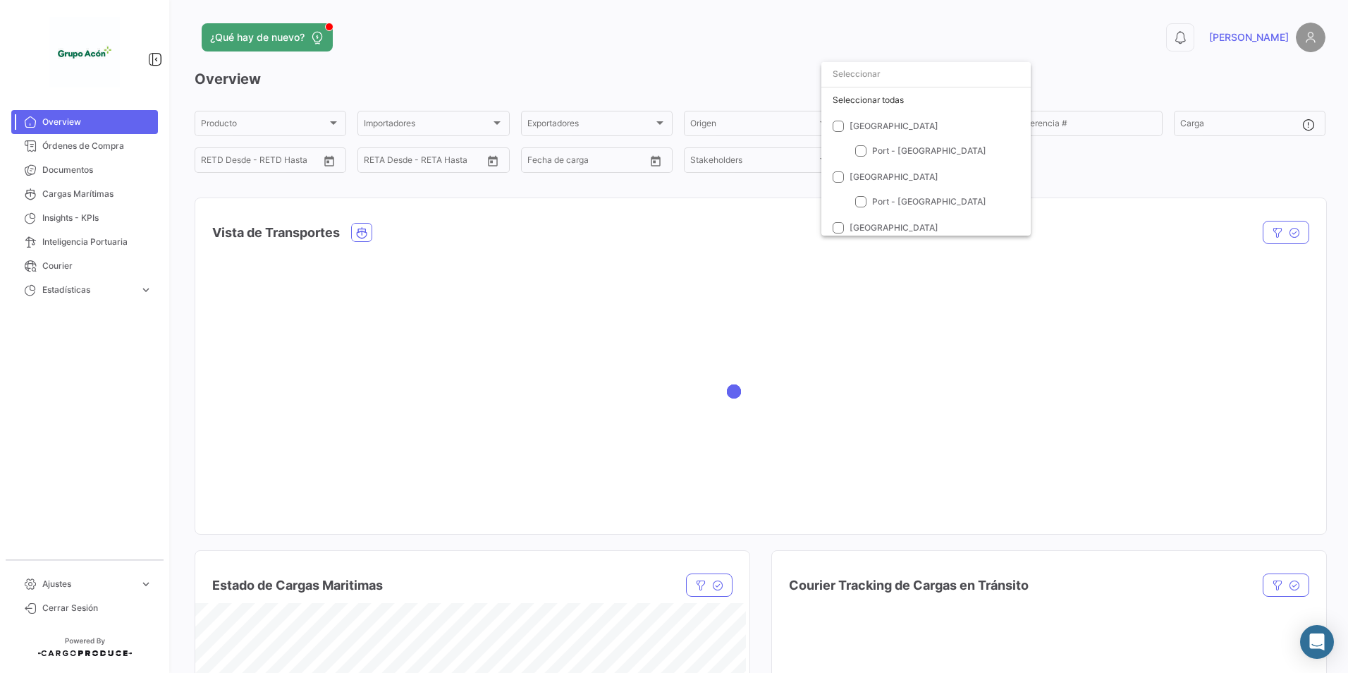
click at [74, 142] on div at bounding box center [674, 336] width 1348 height 673
click at [73, 147] on span "Órdenes de Compra" at bounding box center [97, 146] width 110 height 13
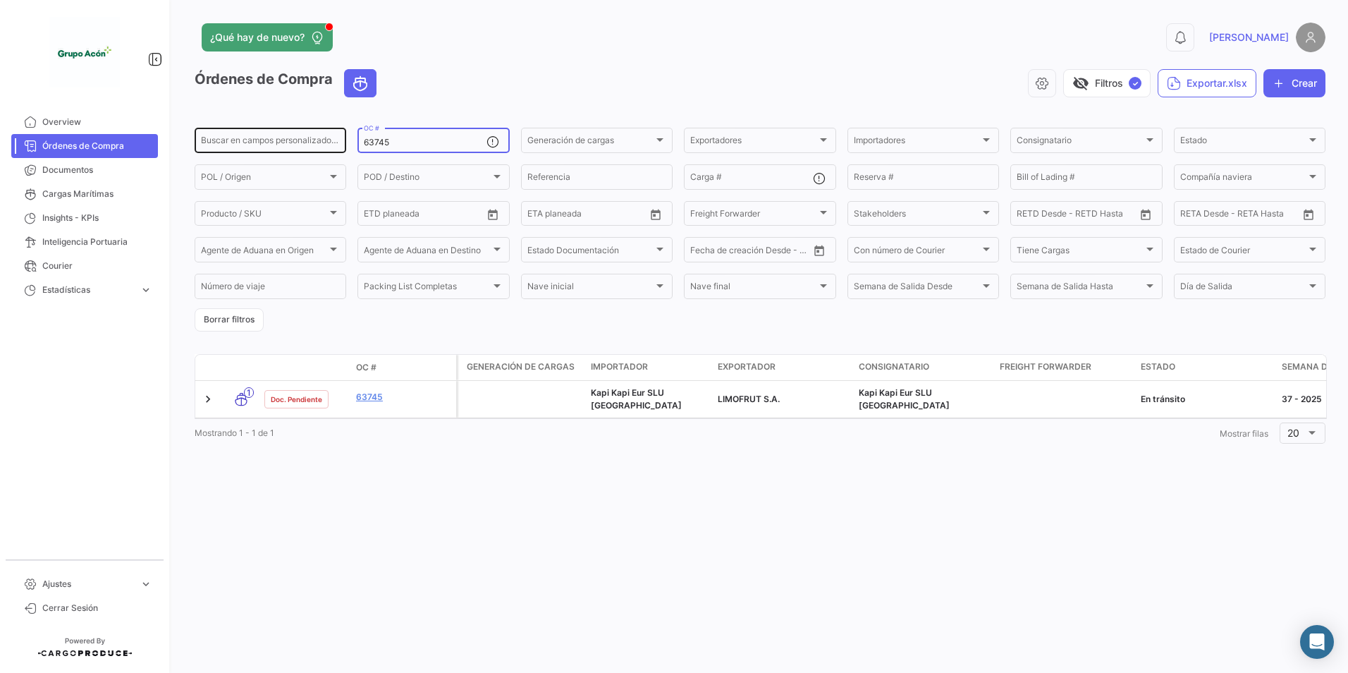
drag, startPoint x: 406, startPoint y: 142, endPoint x: 322, endPoint y: 140, distance: 84.0
click at [0, 0] on div "Buscar en campos personalizados... 63745 OC # Generación de cargas Generación d…" at bounding box center [0, 0] width 0 height 0
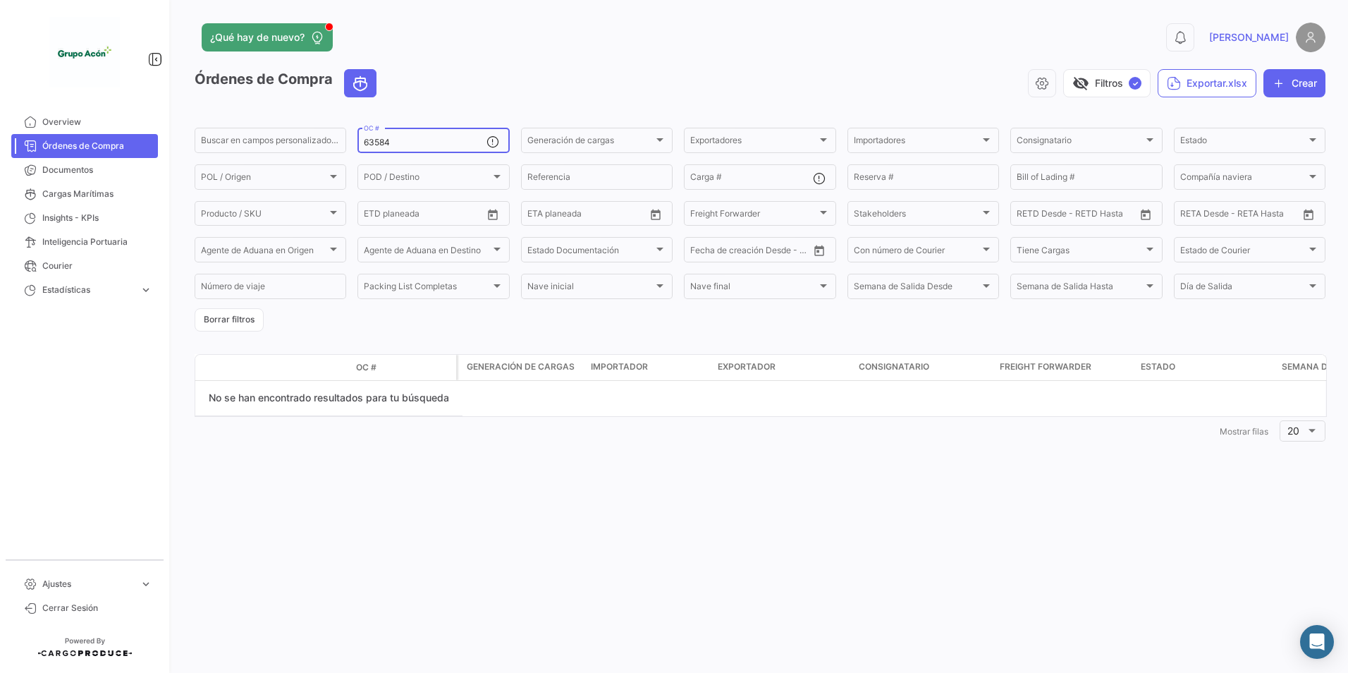
click at [430, 139] on input "63584" at bounding box center [425, 143] width 122 height 10
drag, startPoint x: 365, startPoint y: 138, endPoint x: 267, endPoint y: 137, distance: 98.0
click at [0, 0] on div "Buscar en campos personalizados... 63584 OC # Generación de cargas Generación d…" at bounding box center [0, 0] width 0 height 0
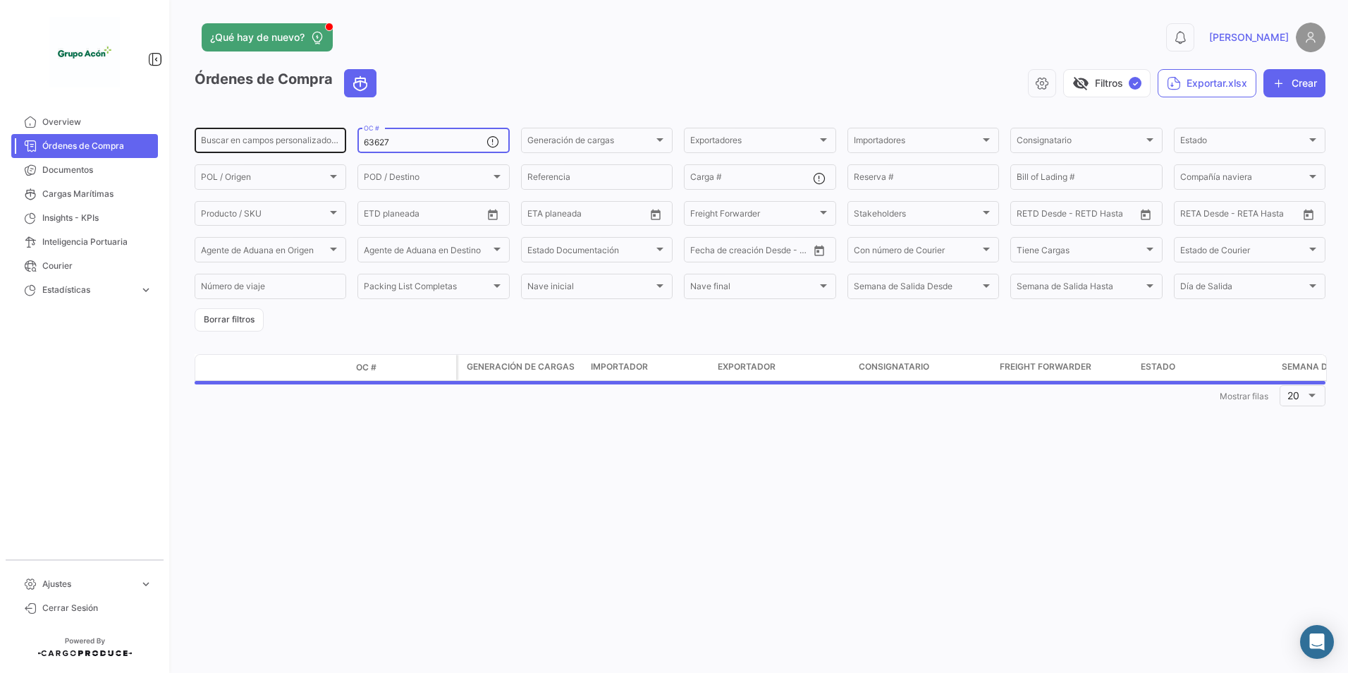
type input "63627"
